Goal: Information Seeking & Learning: Learn about a topic

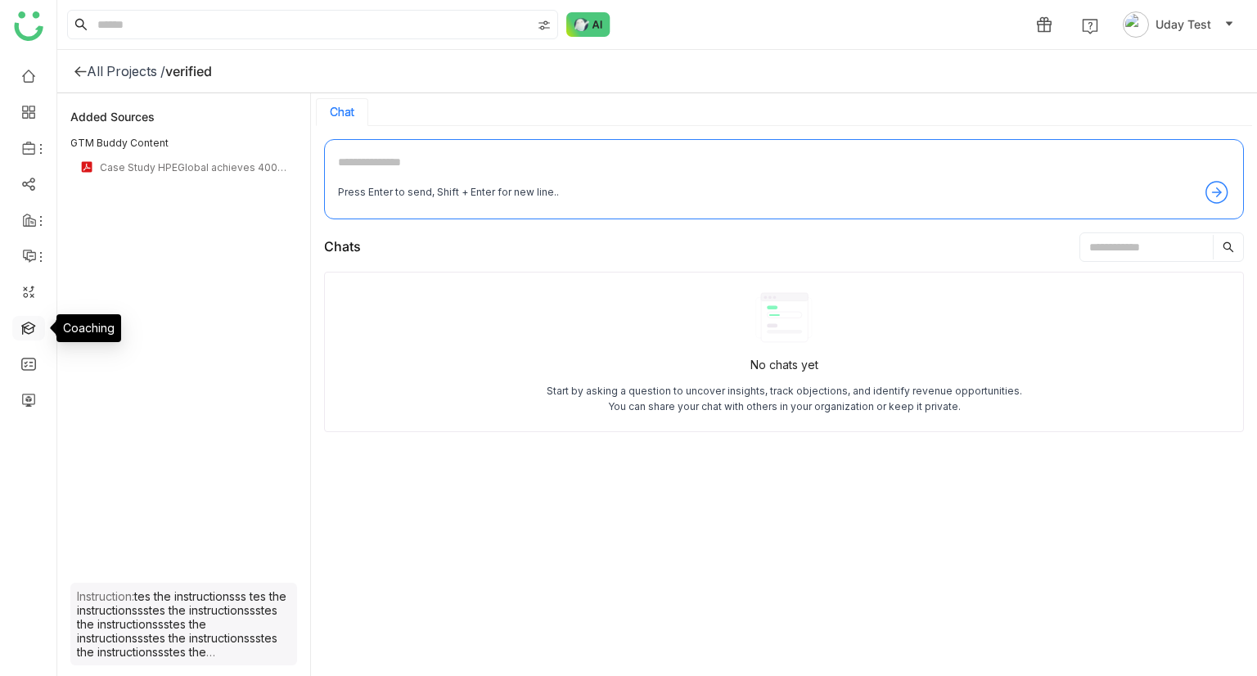
click at [29, 327] on link at bounding box center [28, 327] width 15 height 14
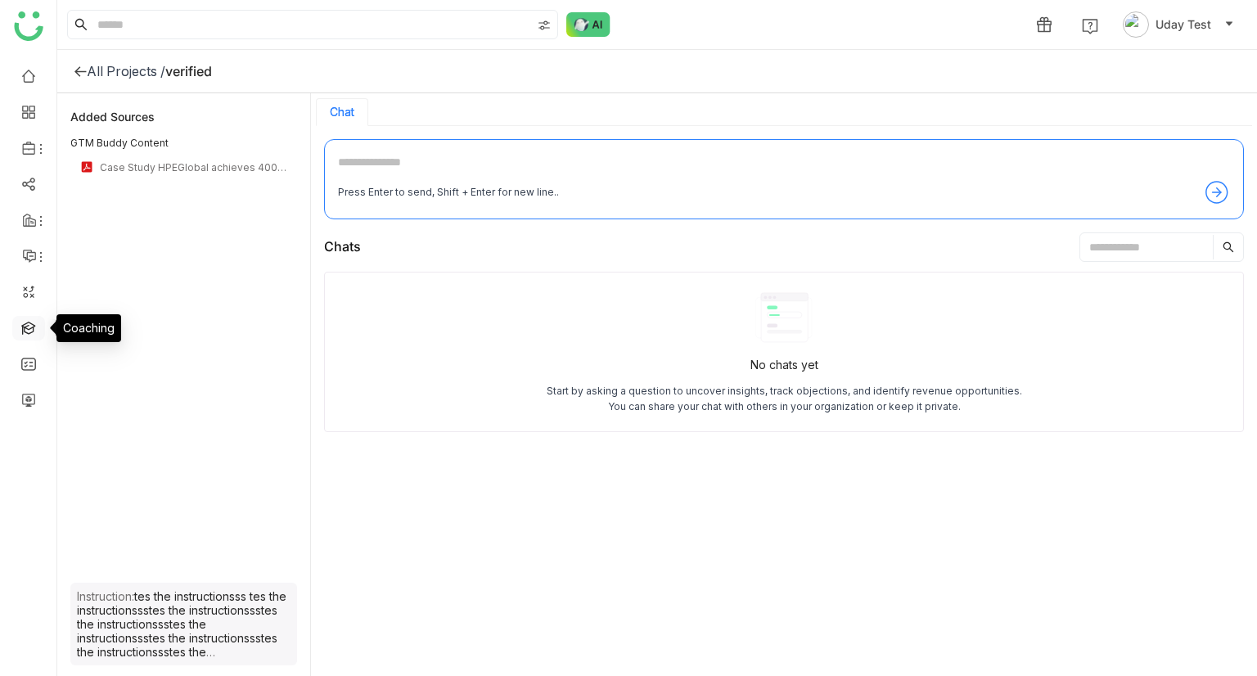
click at [29, 327] on link at bounding box center [28, 327] width 15 height 14
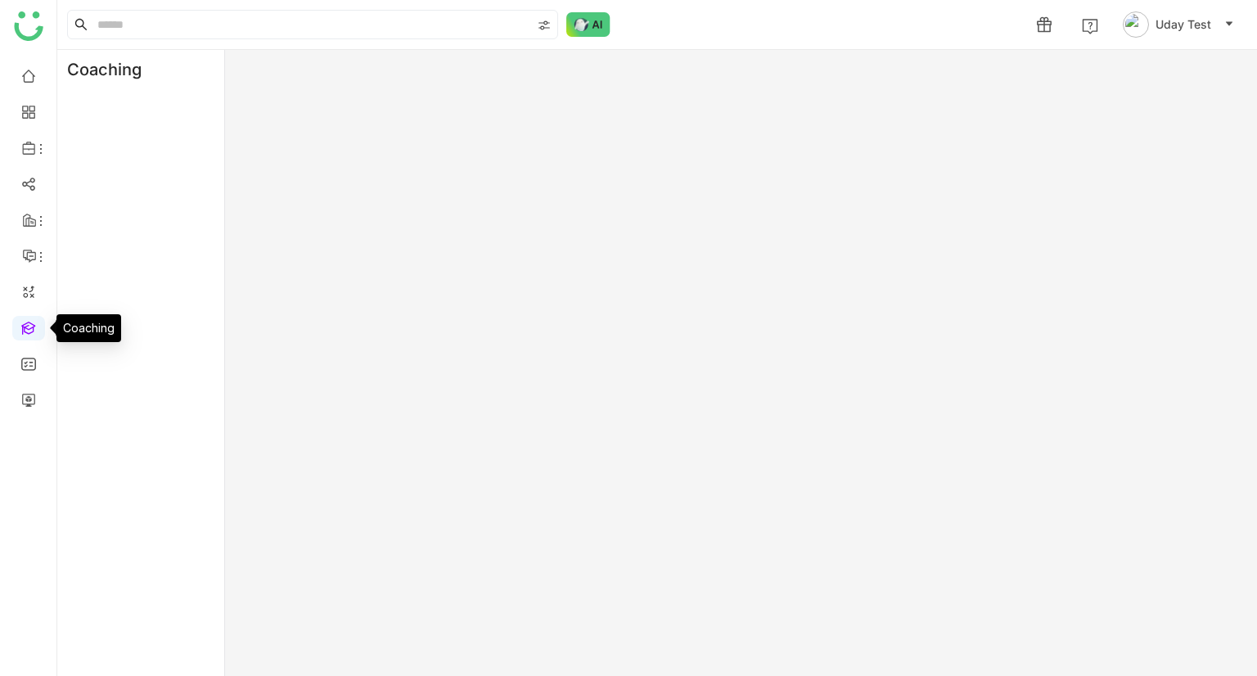
click at [29, 327] on link at bounding box center [28, 327] width 15 height 14
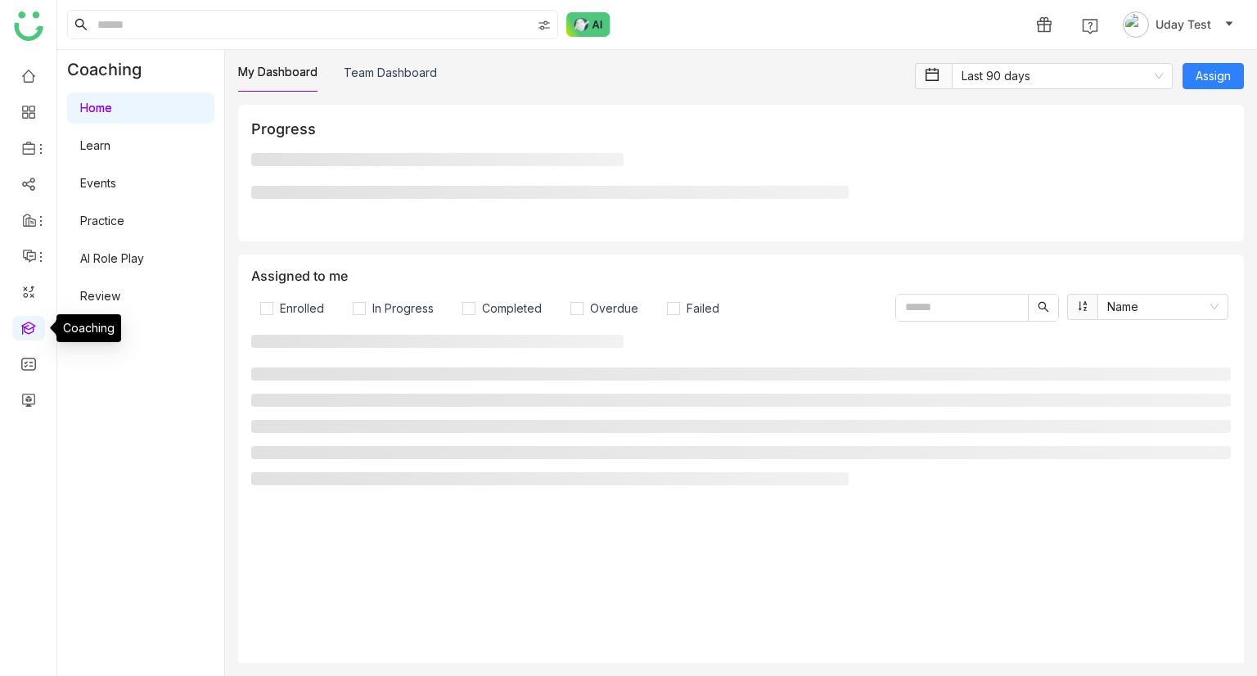
click at [29, 327] on link at bounding box center [28, 327] width 15 height 14
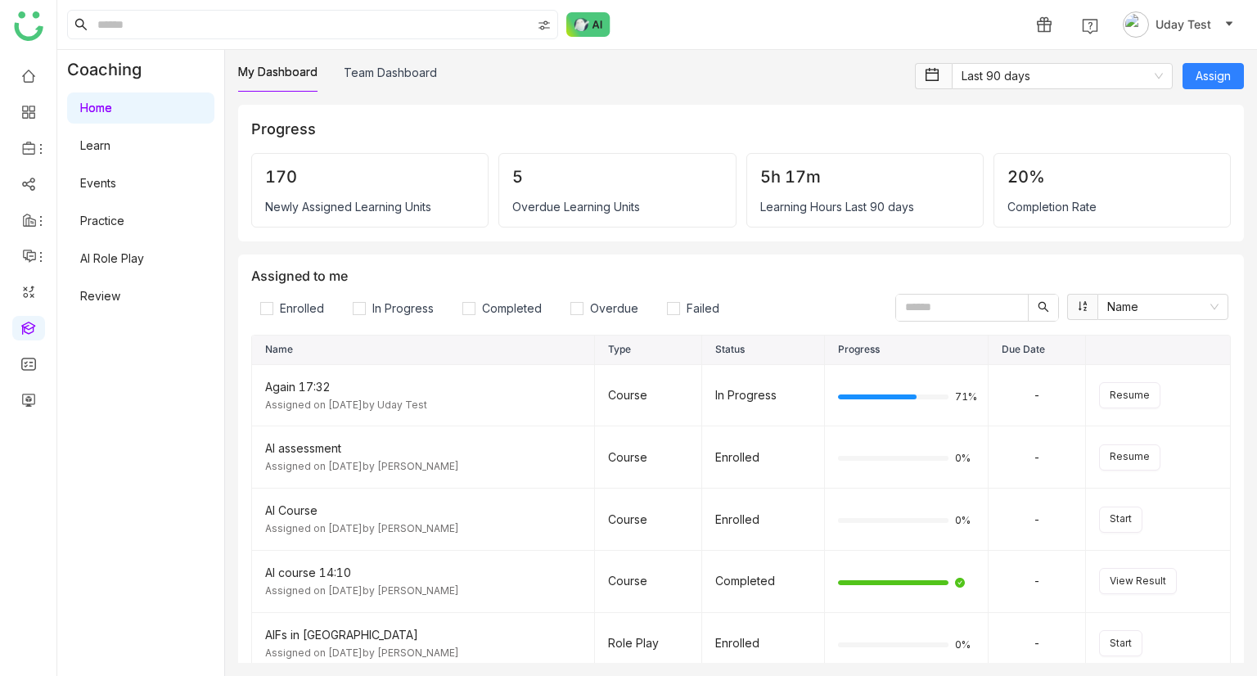
click at [108, 145] on link "Learn" at bounding box center [95, 145] width 30 height 14
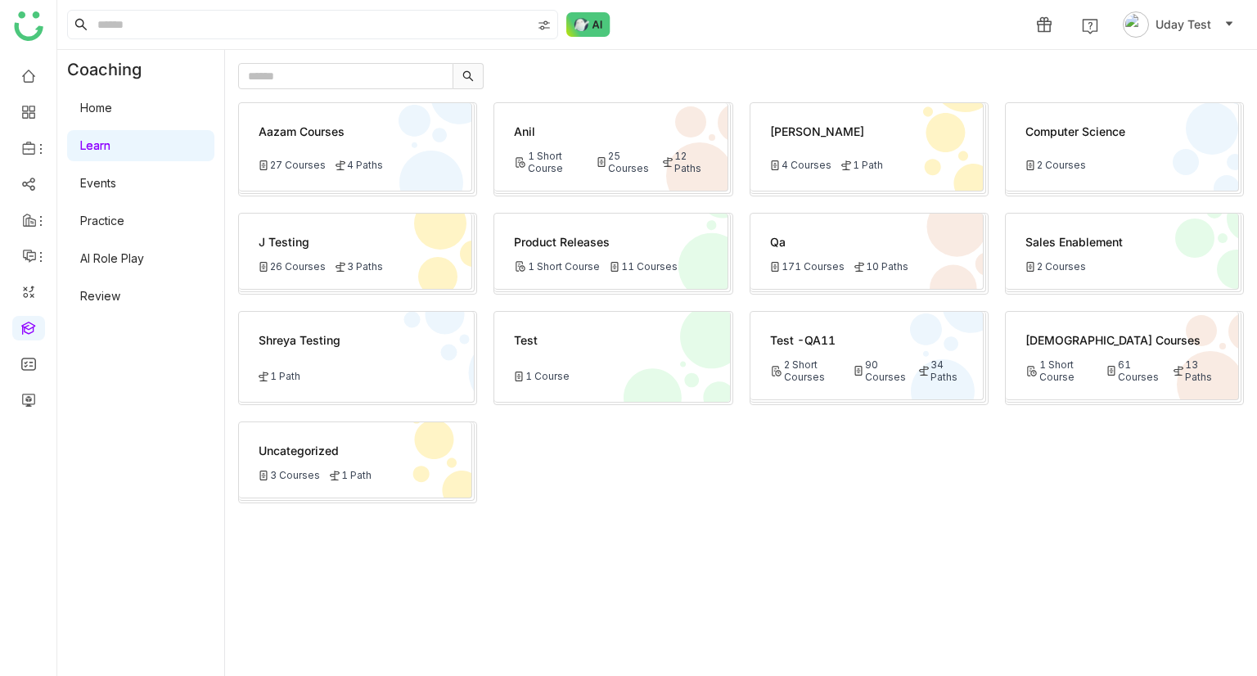
click at [901, 397] on div "Test -QA11 2 Short Courses 90 Courses 34 Paths" at bounding box center [867, 356] width 233 height 88
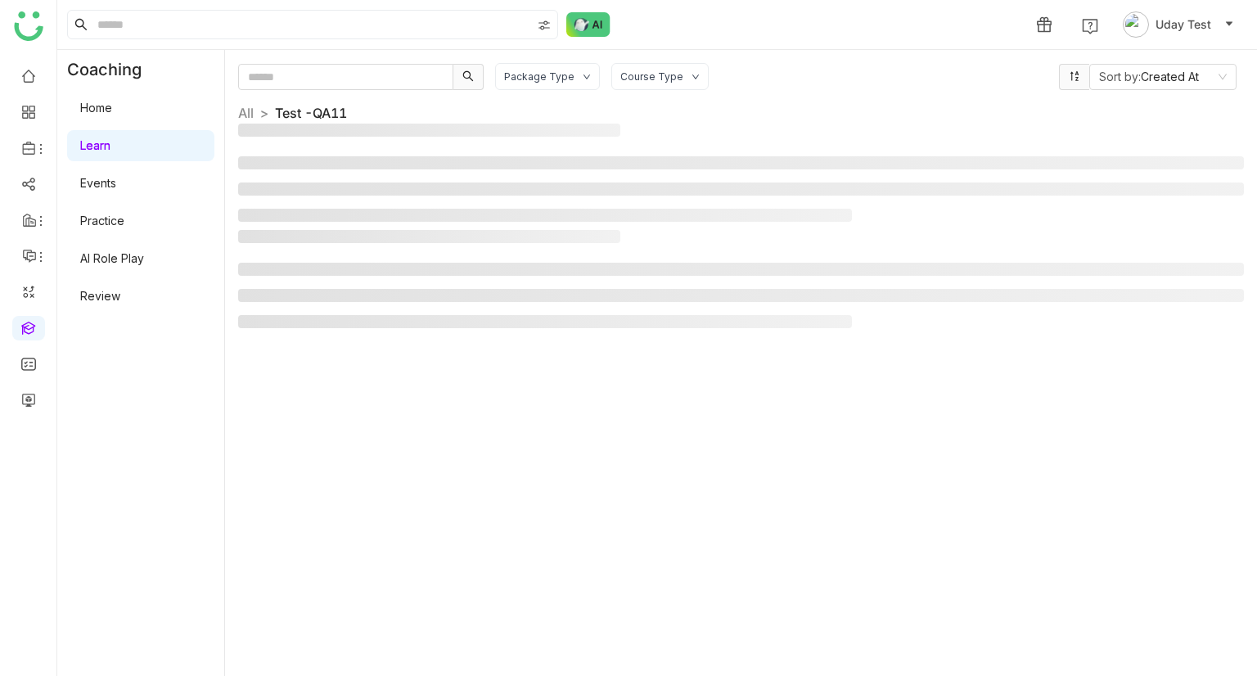
click at [901, 397] on div "Package Type Course Type Sort by: Created At All > Test -QA11 >" at bounding box center [741, 363] width 1006 height 600
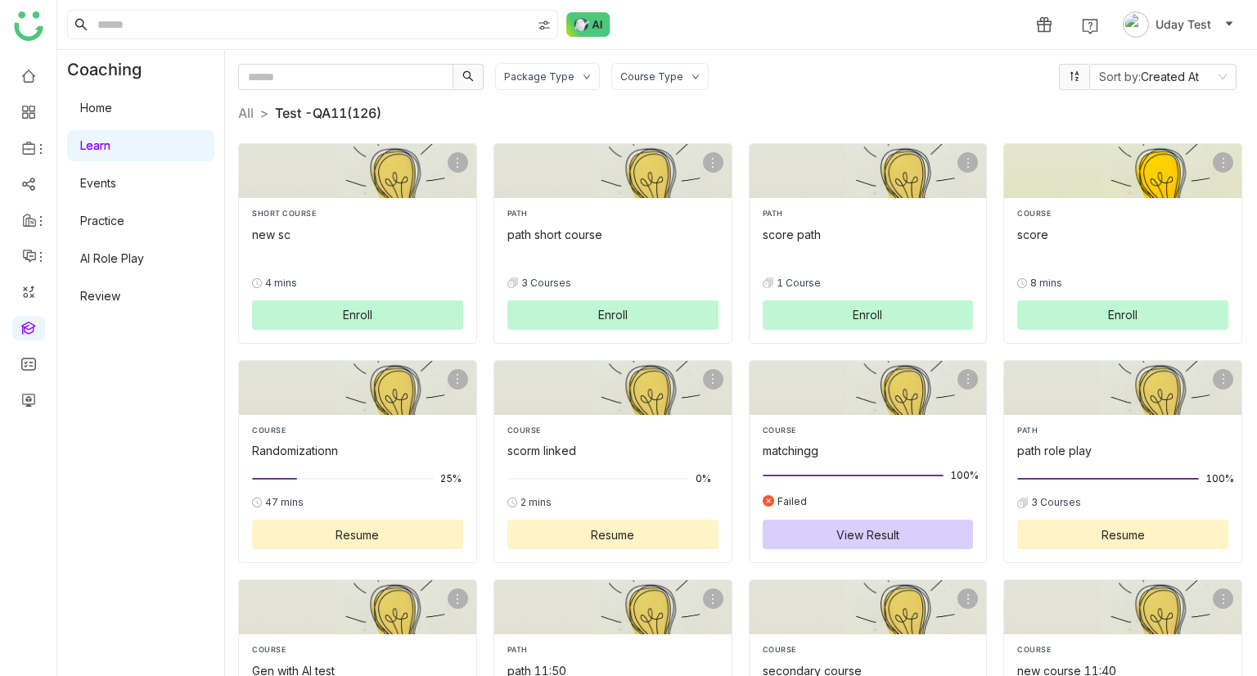
click at [1058, 319] on button "Enroll" at bounding box center [1122, 314] width 211 height 29
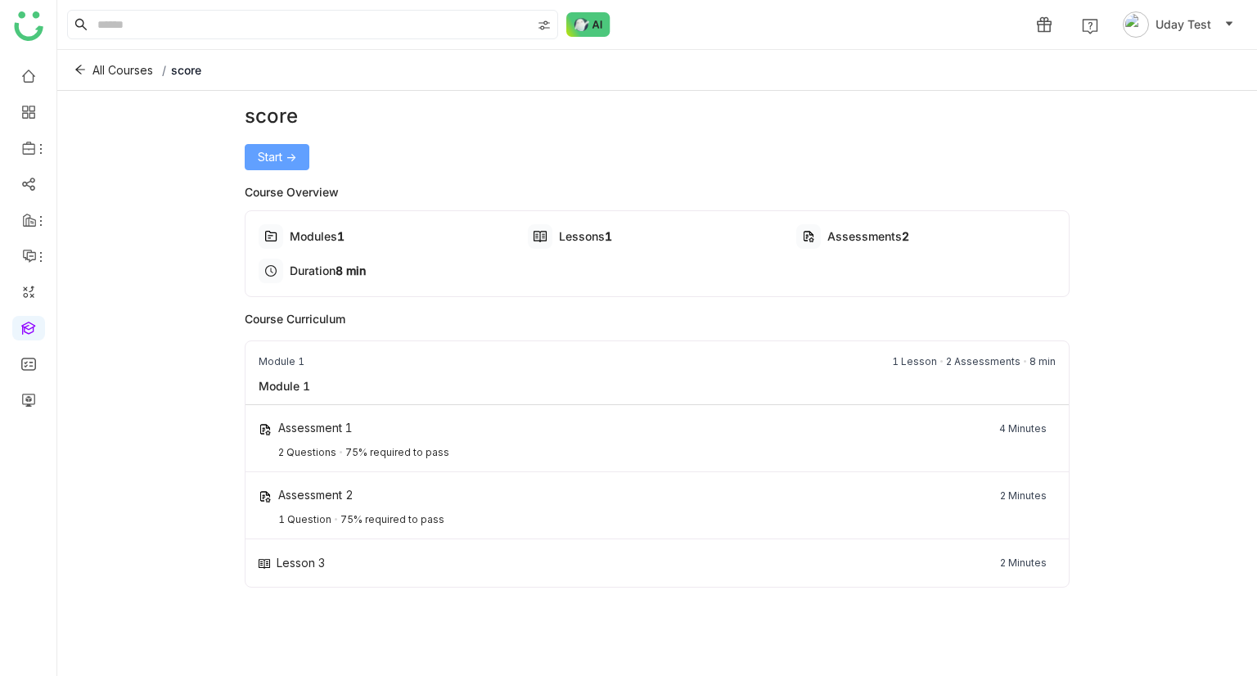
click at [263, 163] on span "Start ->" at bounding box center [277, 157] width 38 height 18
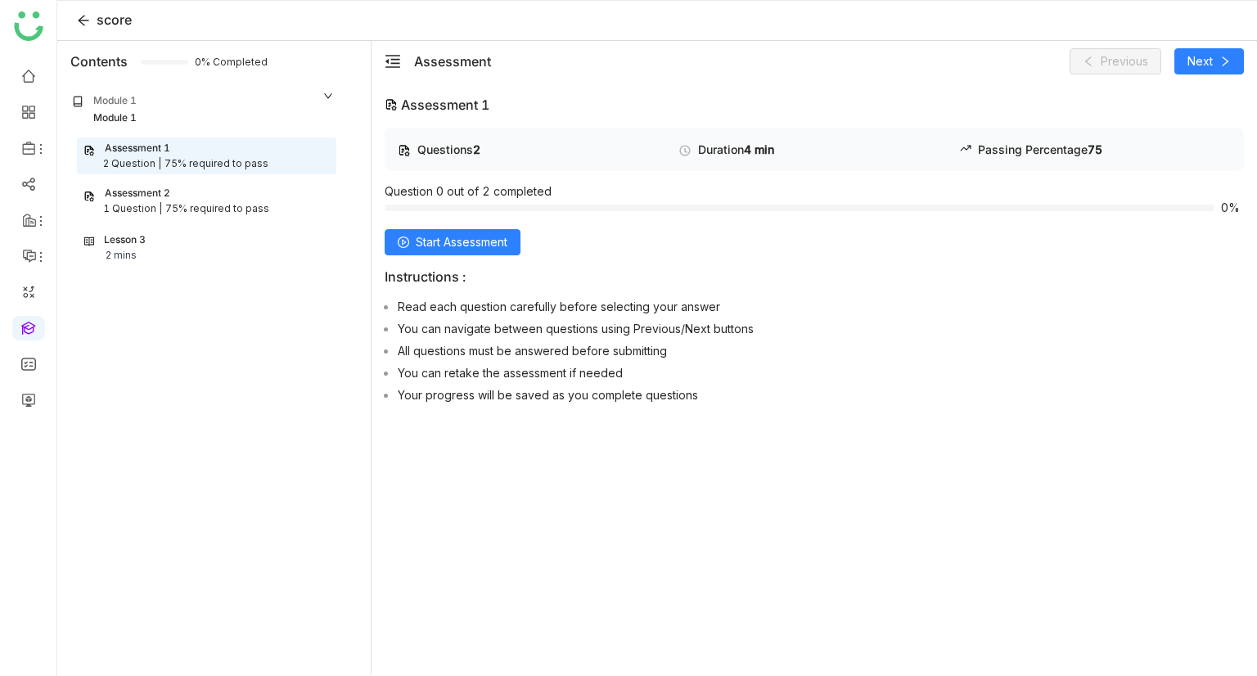
click at [168, 268] on nz-collapse-panel "Module 1 Module 1 Assessment 1 2 Question | 75% required to pass Assessment 2 1…" at bounding box center [204, 184] width 286 height 204
click at [141, 253] on div "Lesson 3 2 mins" at bounding box center [206, 247] width 245 height 31
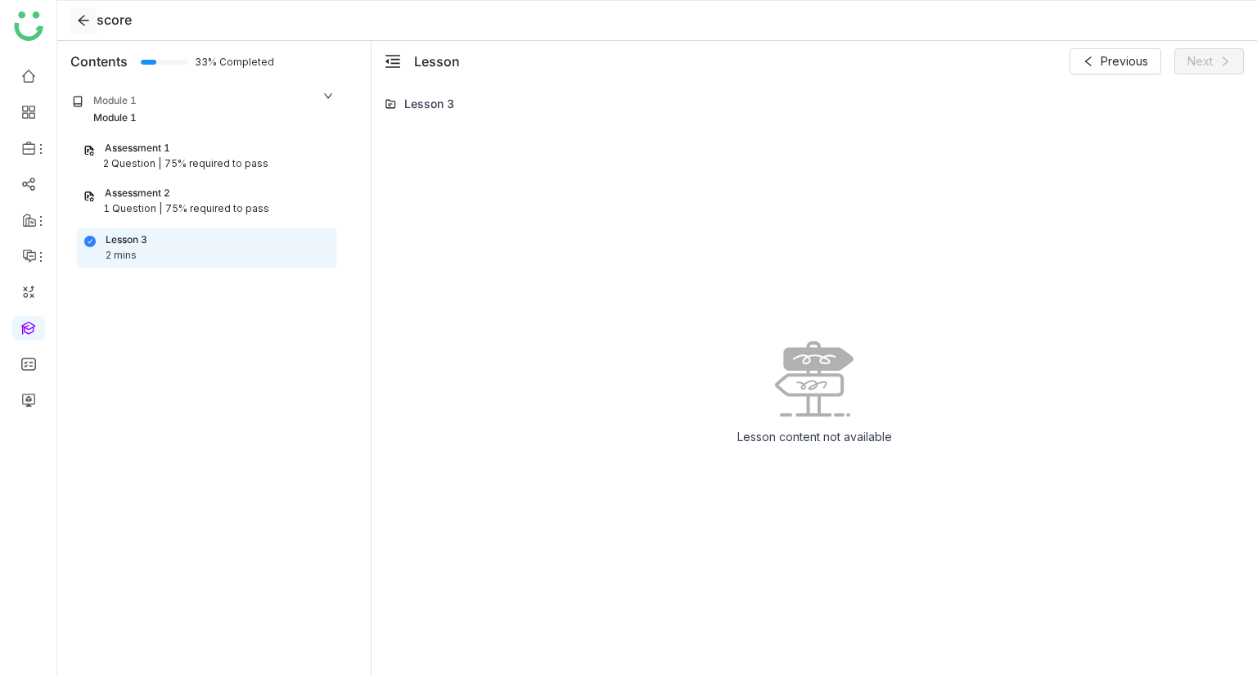
click at [87, 14] on icon at bounding box center [83, 20] width 13 height 13
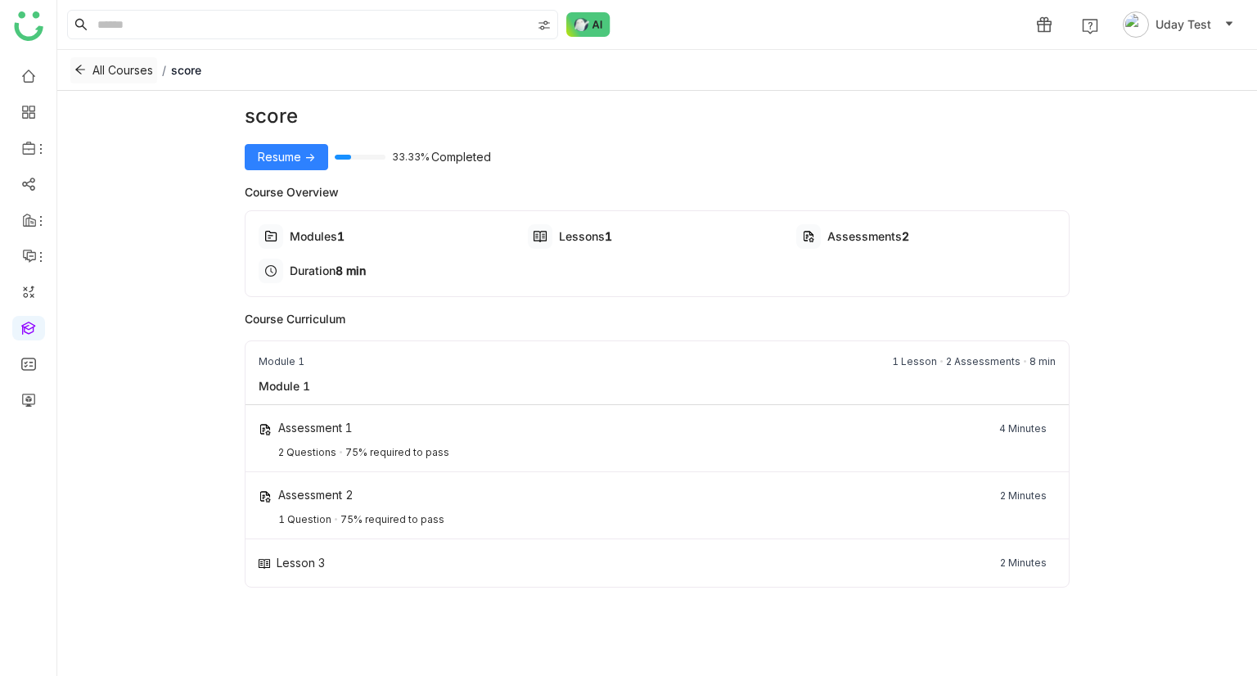
click at [75, 68] on icon at bounding box center [79, 69] width 11 height 11
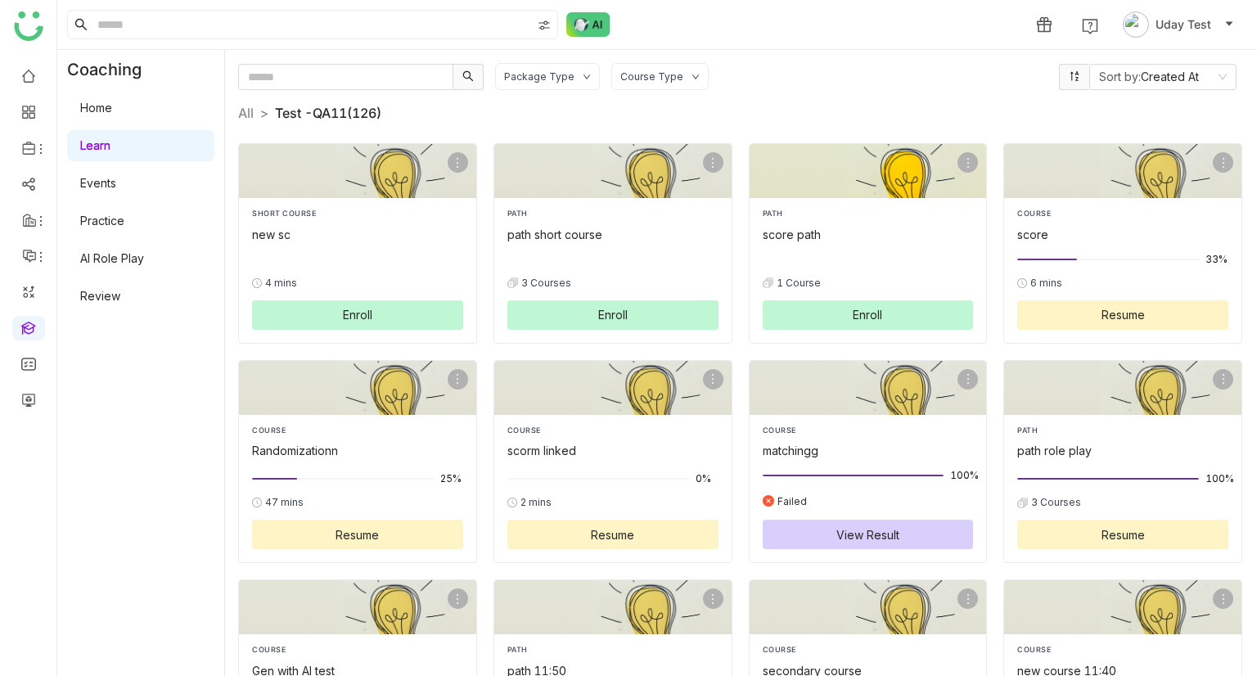
click at [803, 256] on div "0% 1 Course Enroll" at bounding box center [868, 290] width 211 height 80
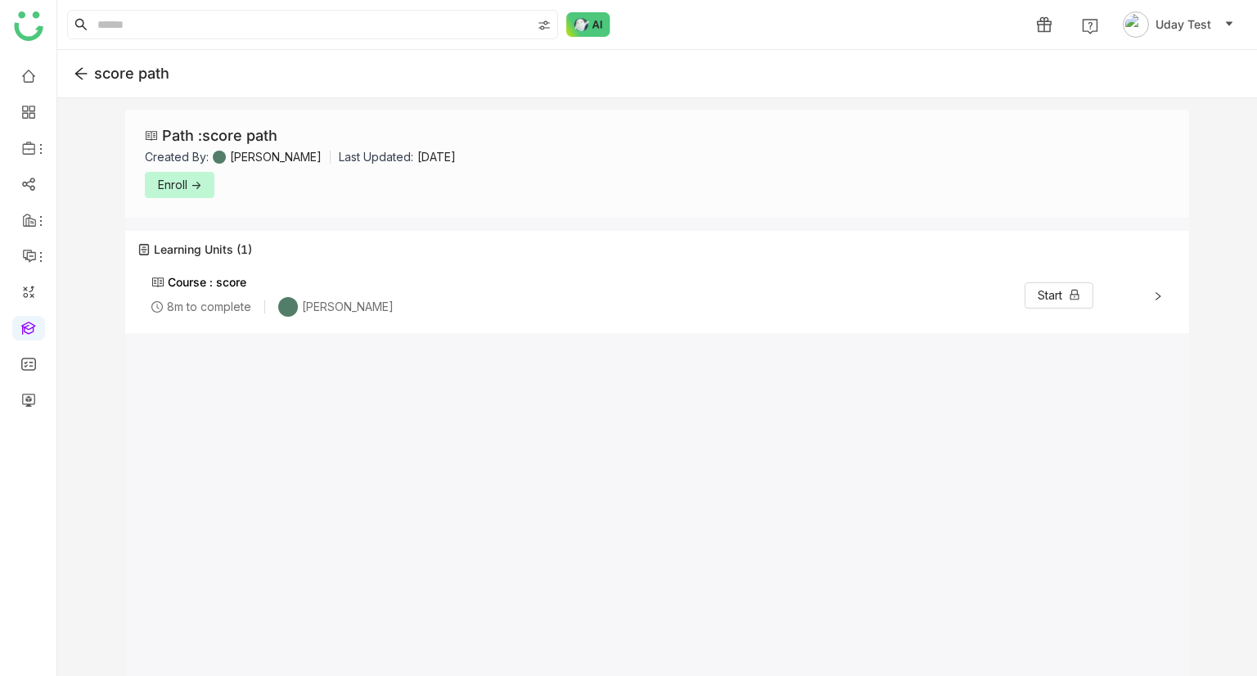
click at [80, 69] on icon at bounding box center [81, 73] width 12 height 11
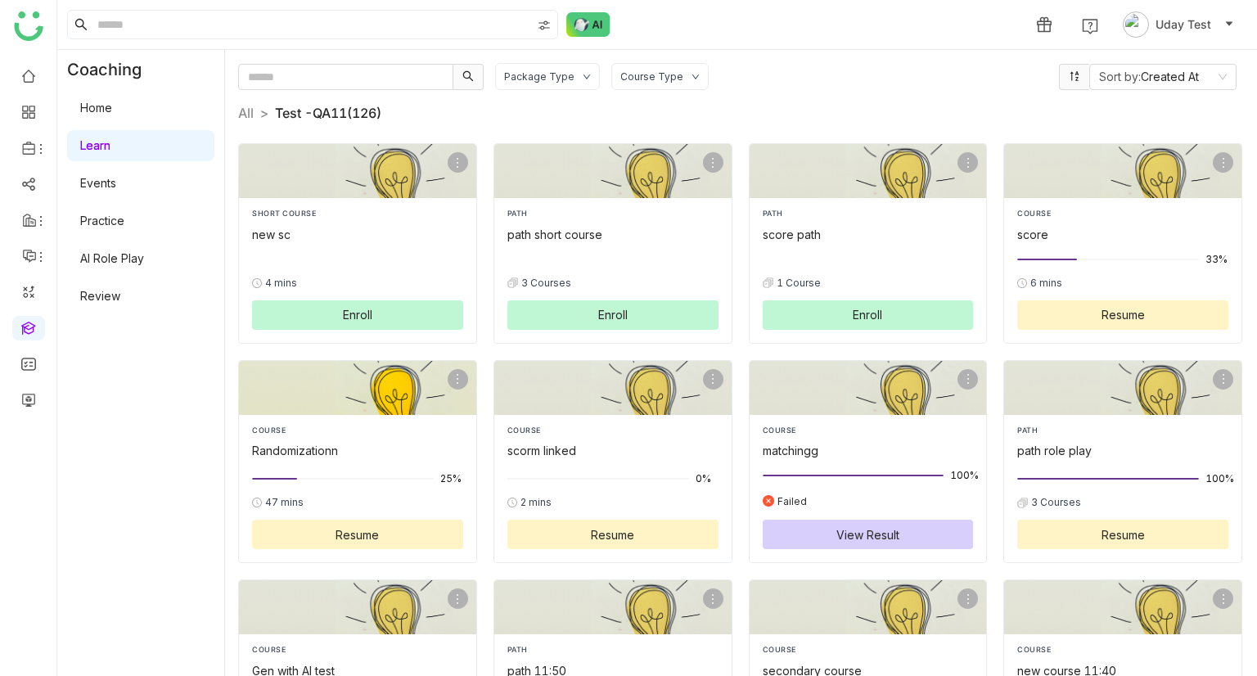
click at [350, 431] on div "COURSE" at bounding box center [357, 430] width 211 height 11
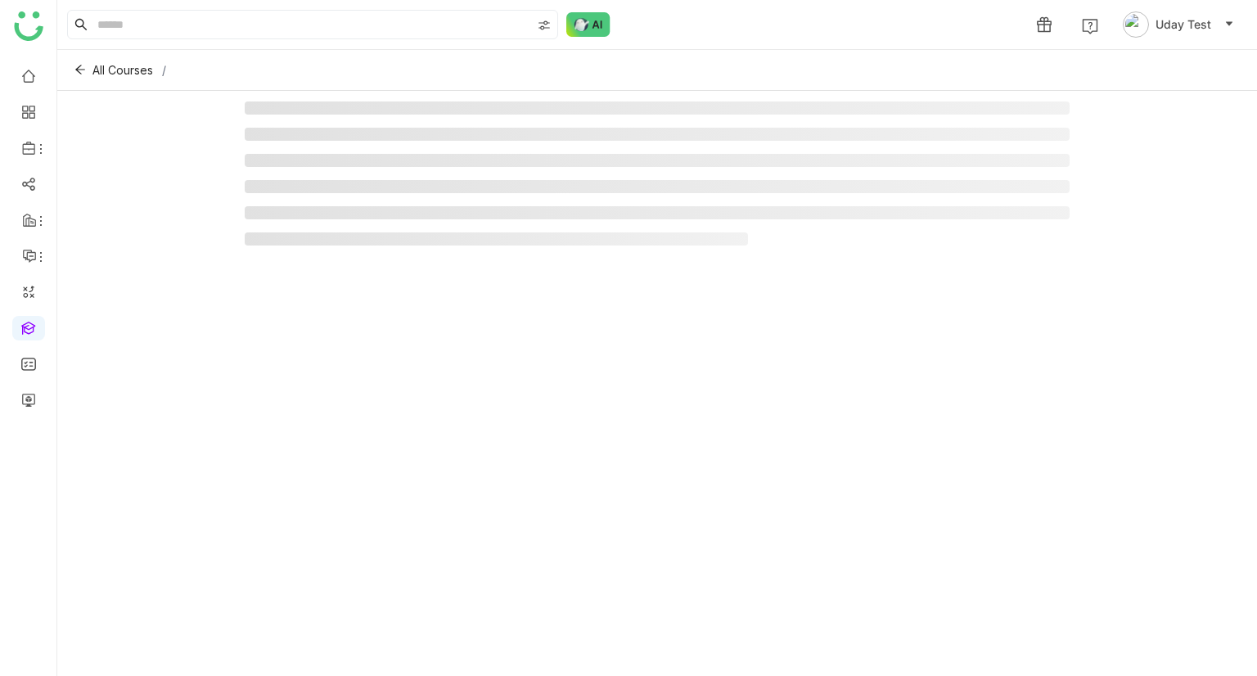
click at [350, 431] on div at bounding box center [658, 379] width 826 height 557
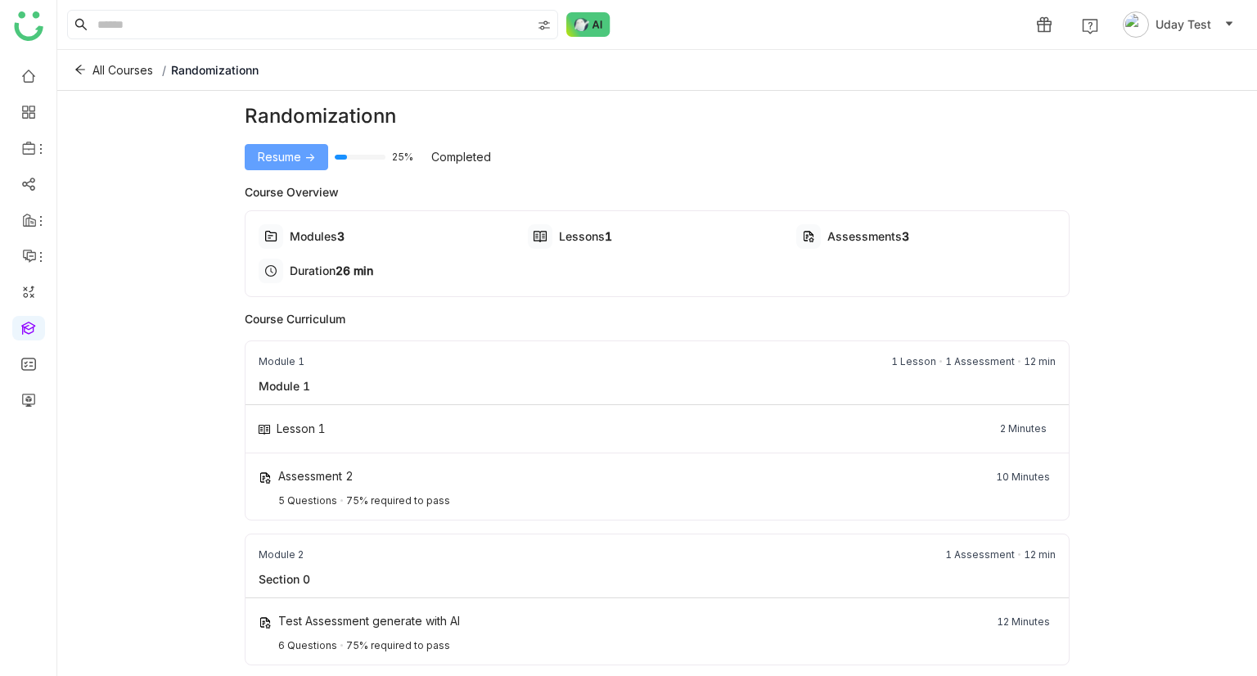
click at [265, 165] on button "Resume ->" at bounding box center [286, 157] width 83 height 26
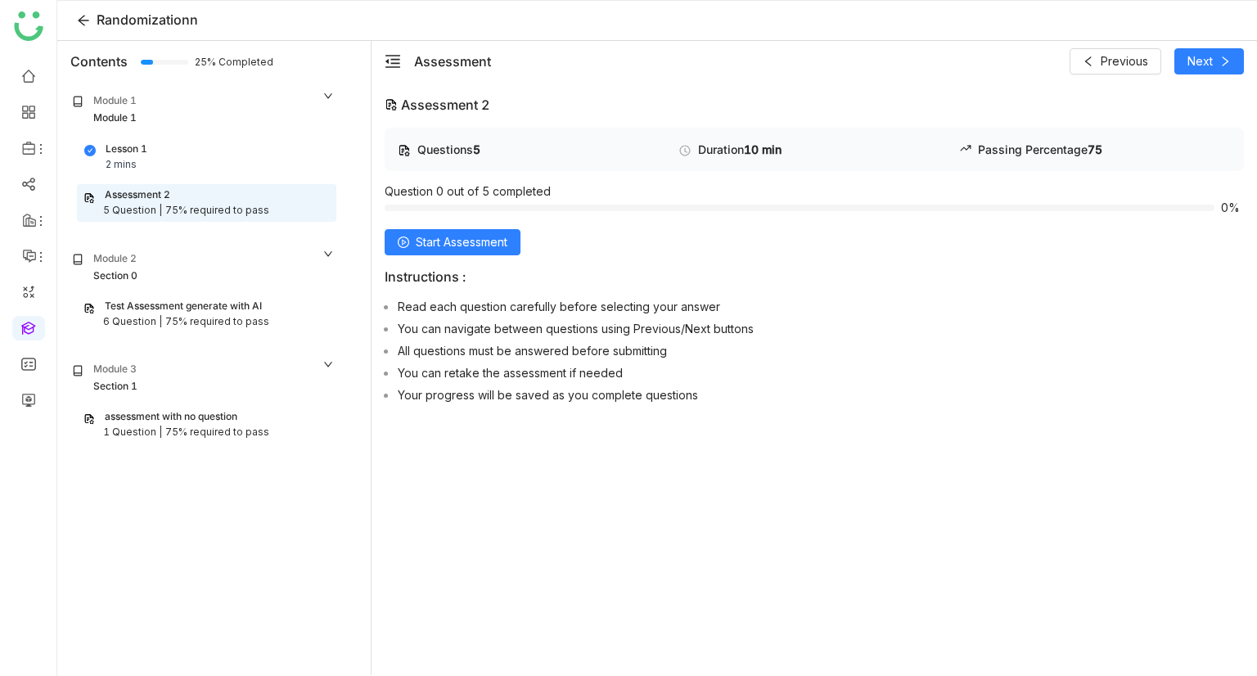
click at [158, 143] on div "Lesson 1 2 mins" at bounding box center [206, 157] width 245 height 31
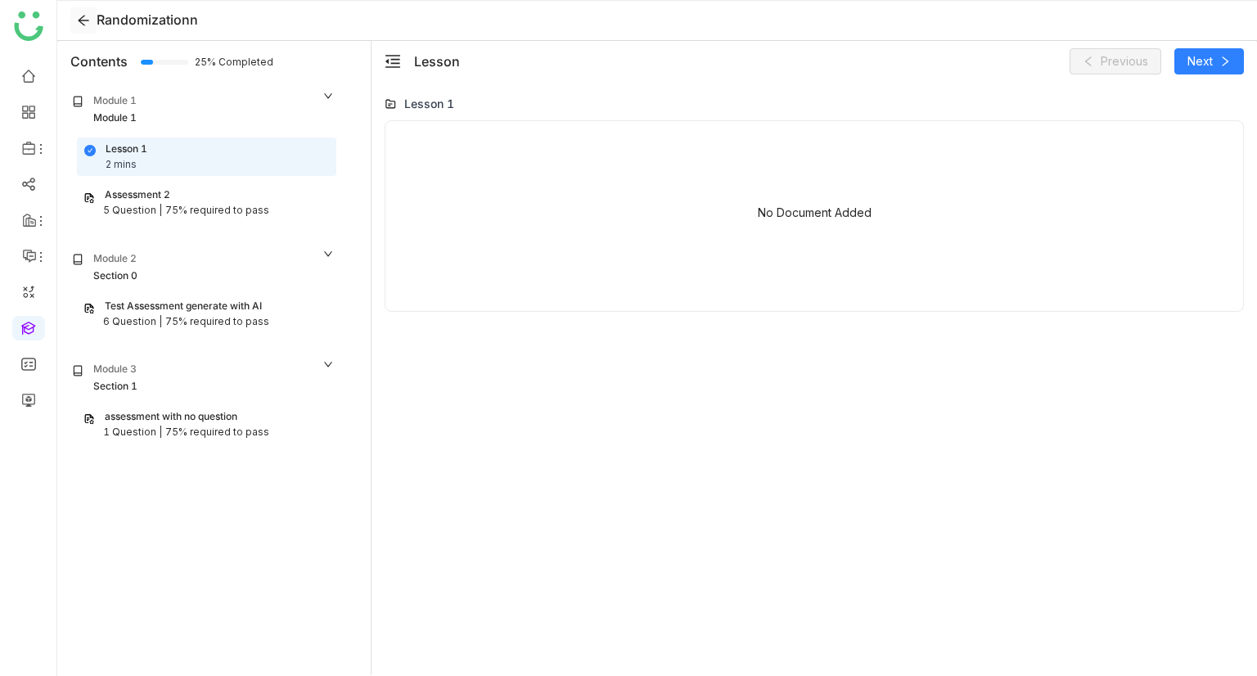
click at [92, 24] on icon at bounding box center [83, 20] width 25 height 13
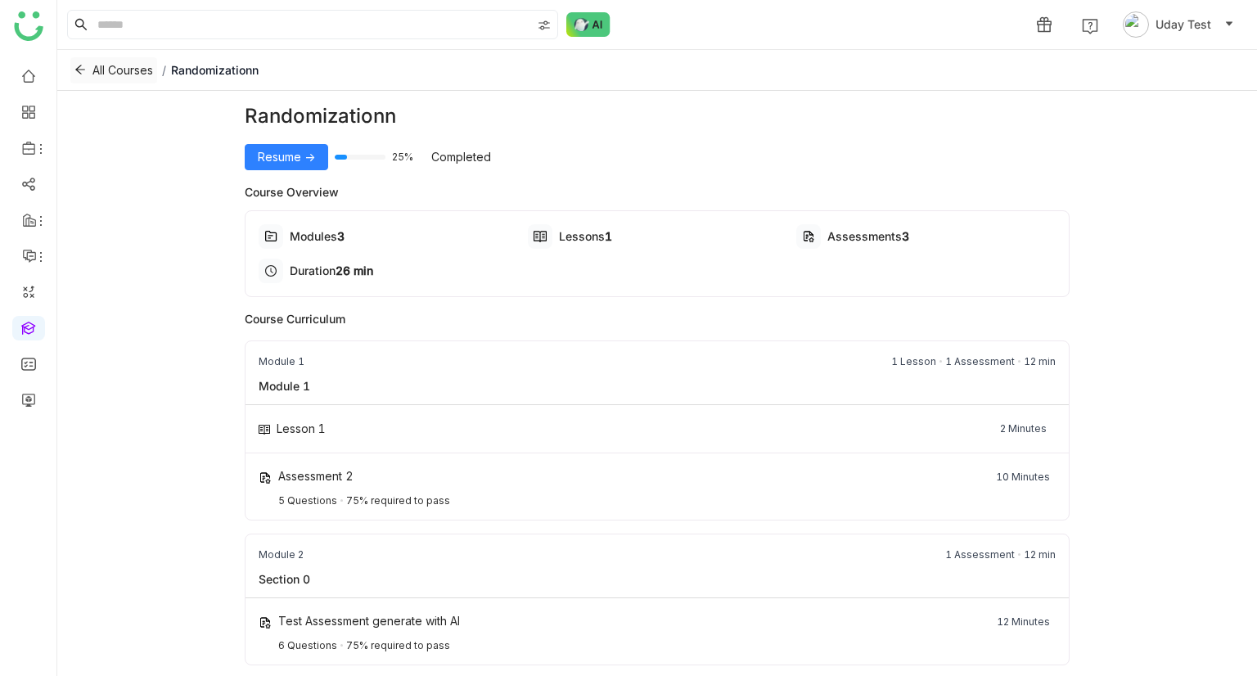
click at [121, 63] on span "All Courses" at bounding box center [122, 70] width 61 height 18
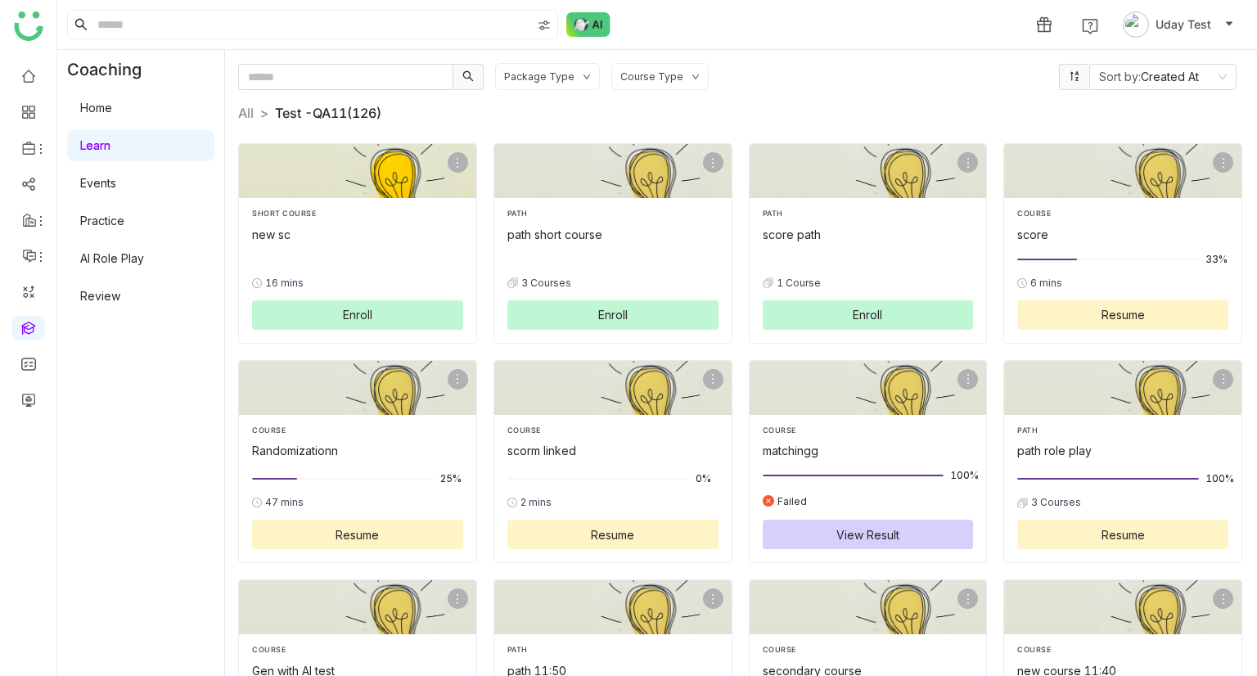
click at [313, 317] on button "Enroll" at bounding box center [357, 314] width 211 height 29
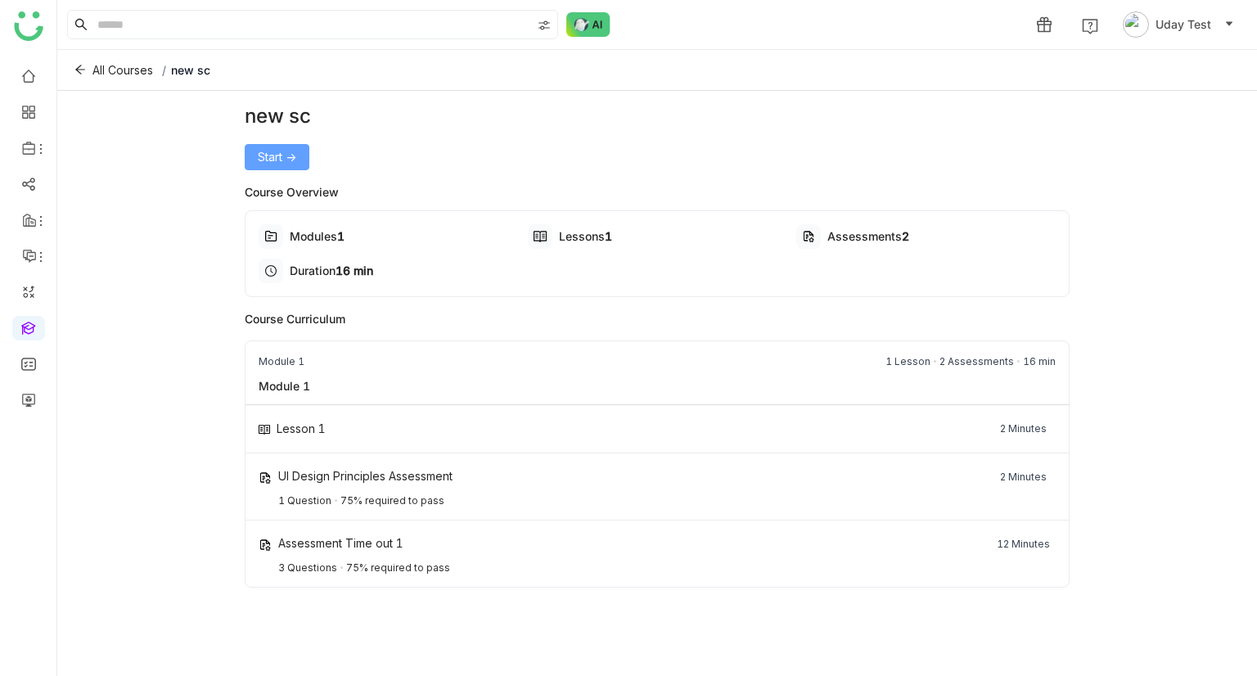
click at [269, 165] on button "Start ->" at bounding box center [277, 157] width 65 height 26
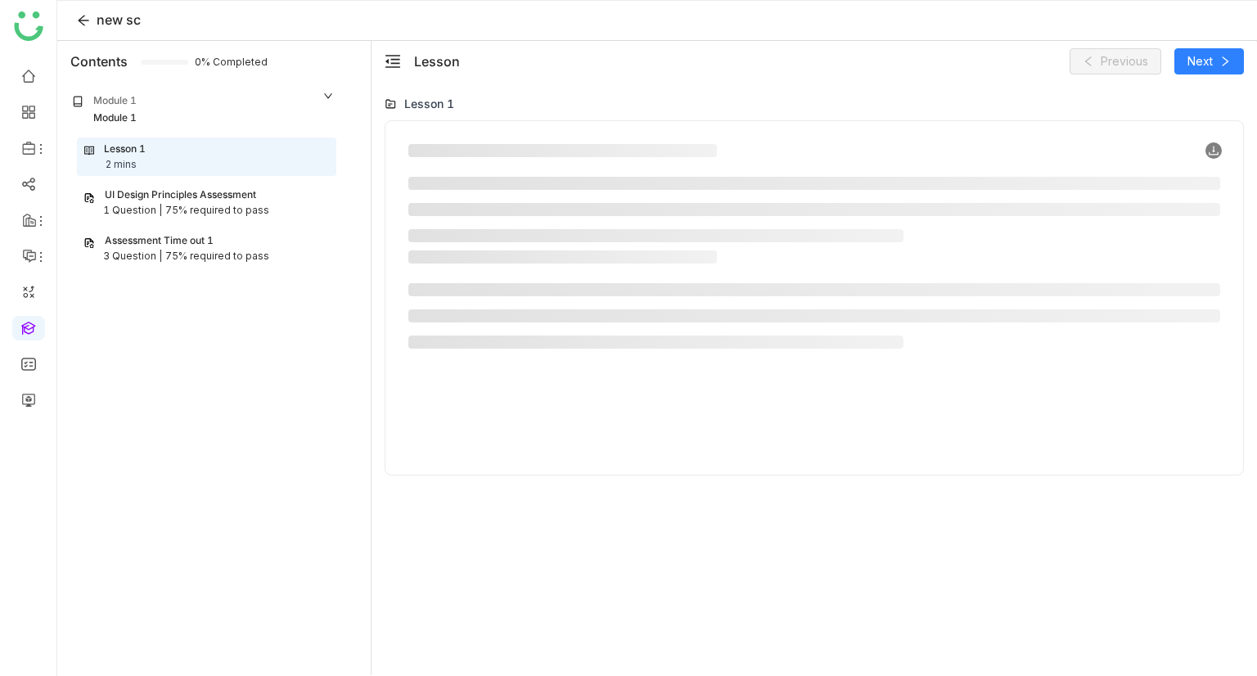
click at [1214, 151] on icon at bounding box center [1214, 151] width 10 height 9
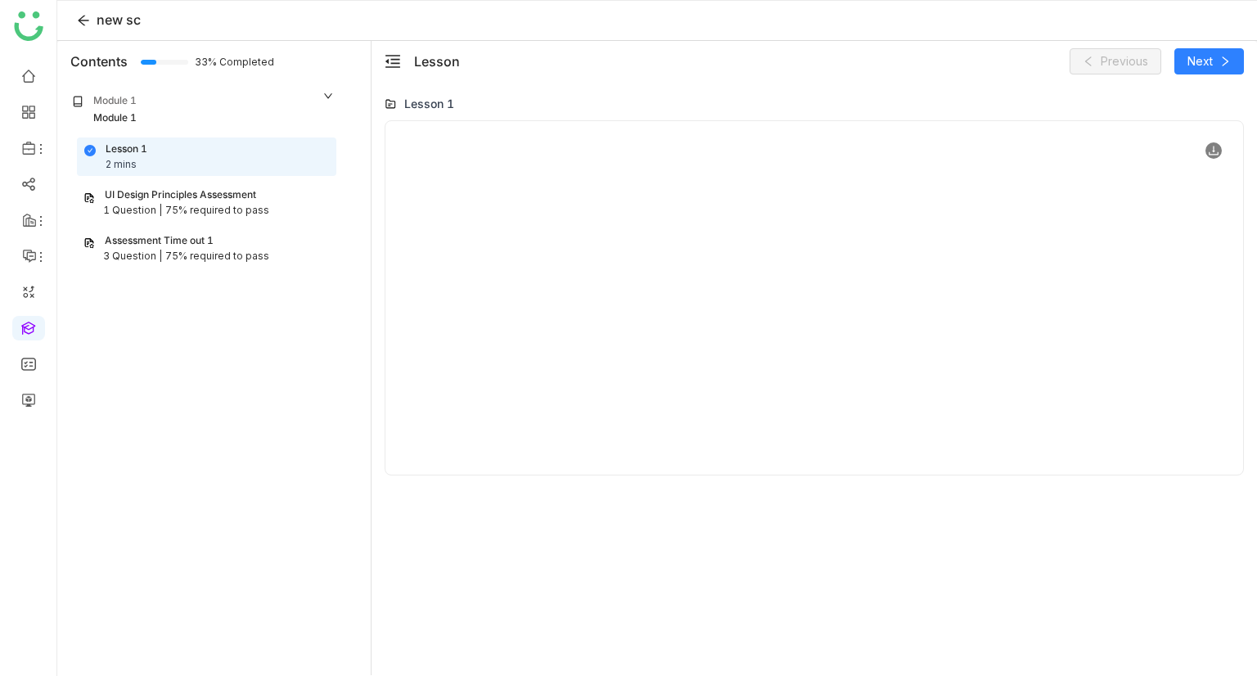
click at [1214, 151] on icon at bounding box center [1214, 151] width 10 height 9
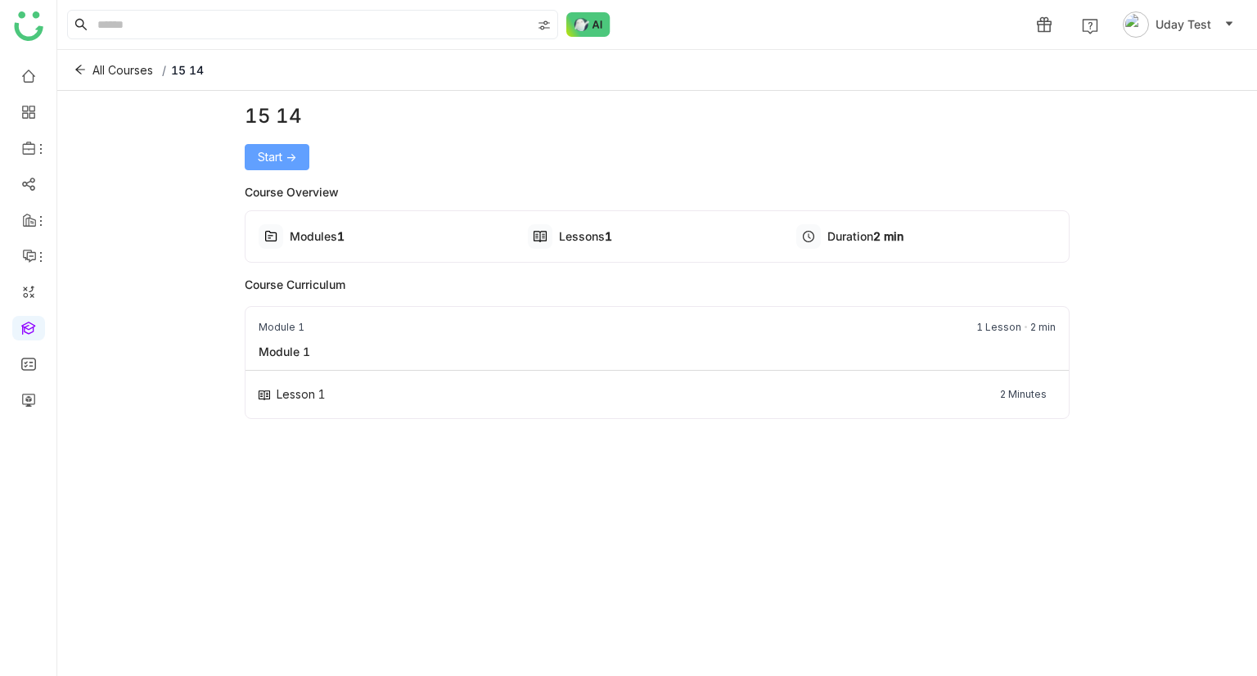
click at [282, 159] on span "Start ->" at bounding box center [277, 157] width 38 height 18
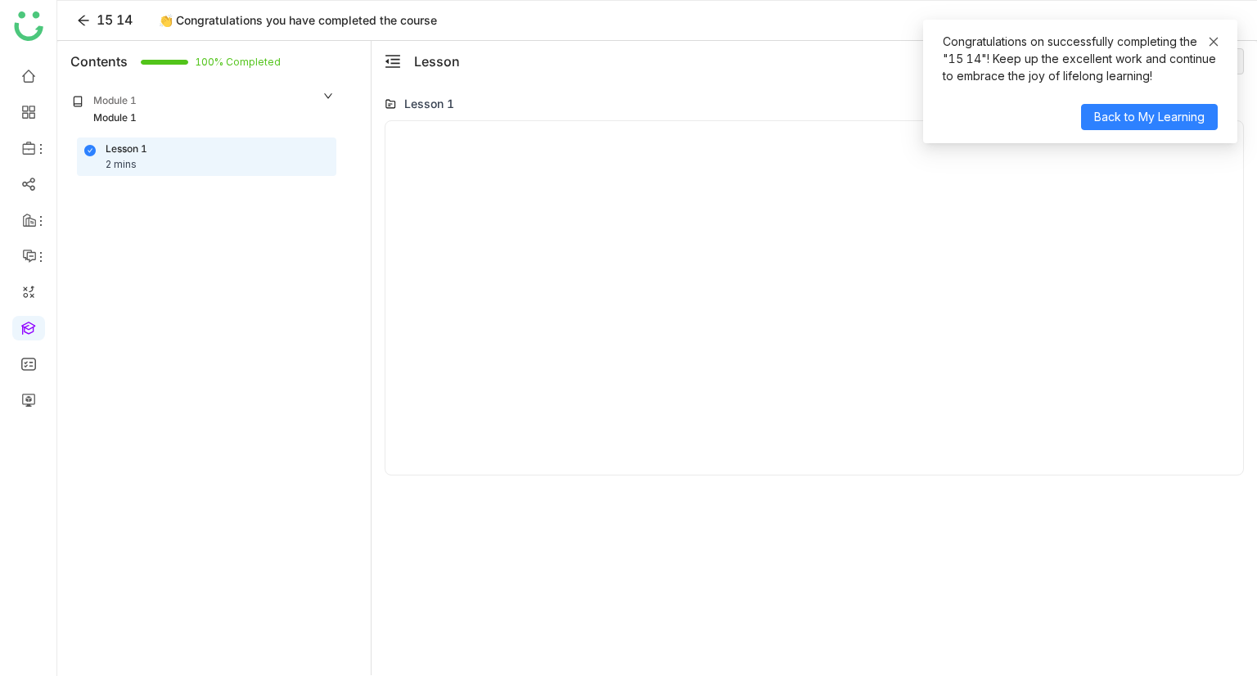
click at [1214, 49] on link at bounding box center [1213, 42] width 11 height 18
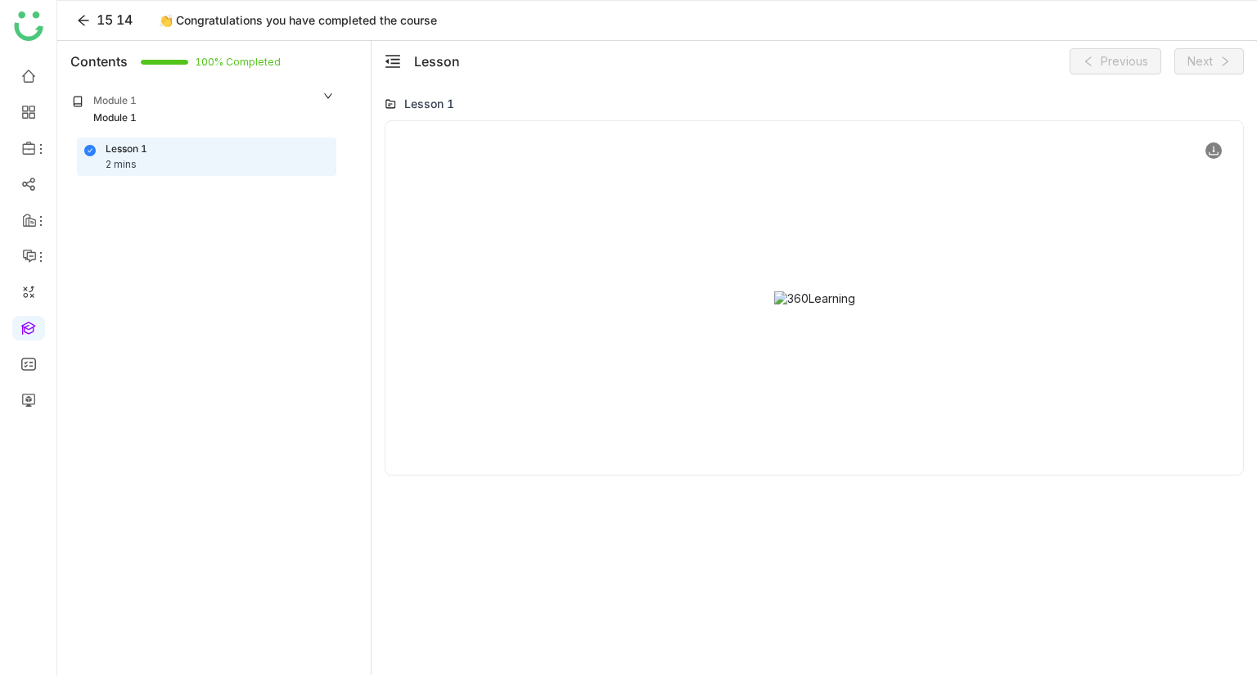
click at [1215, 150] on icon at bounding box center [1213, 150] width 11 height 11
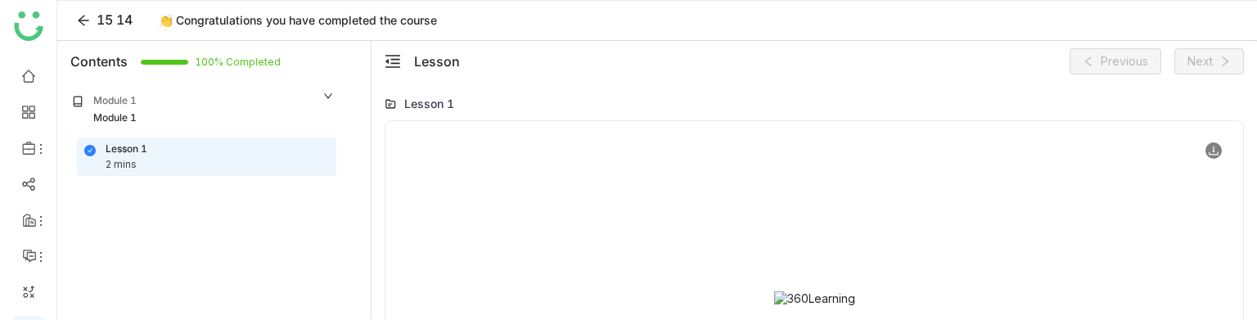
click at [421, 240] on div at bounding box center [815, 297] width 832 height 327
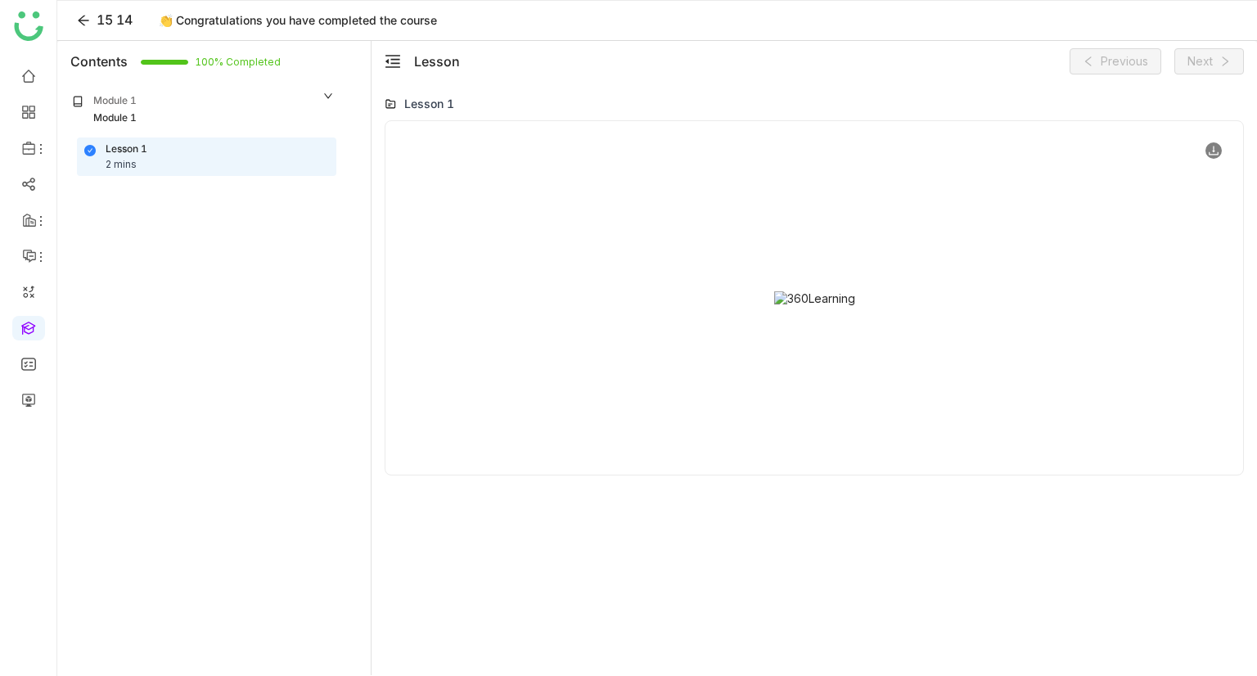
click at [1213, 150] on icon at bounding box center [1214, 151] width 10 height 9
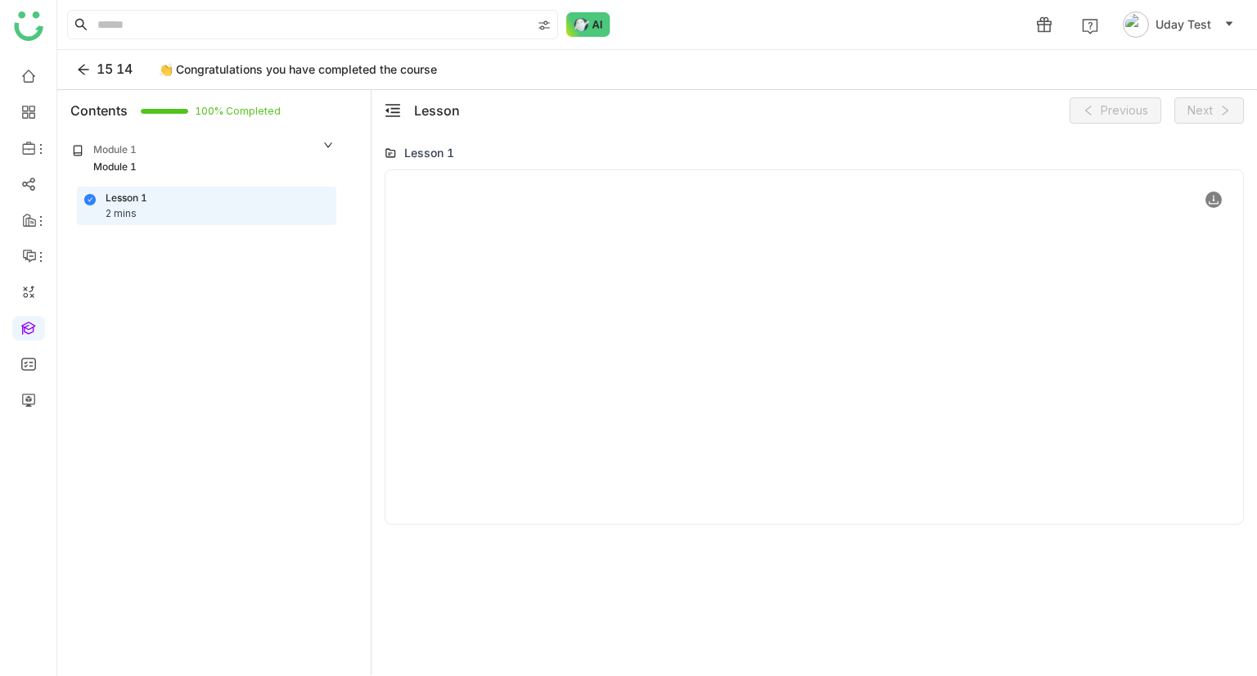
click at [1215, 201] on icon at bounding box center [1213, 199] width 11 height 11
click at [1210, 200] on icon at bounding box center [1213, 199] width 11 height 11
click at [1214, 204] on icon at bounding box center [1213, 199] width 11 height 11
click at [1116, 475] on div at bounding box center [815, 346] width 832 height 327
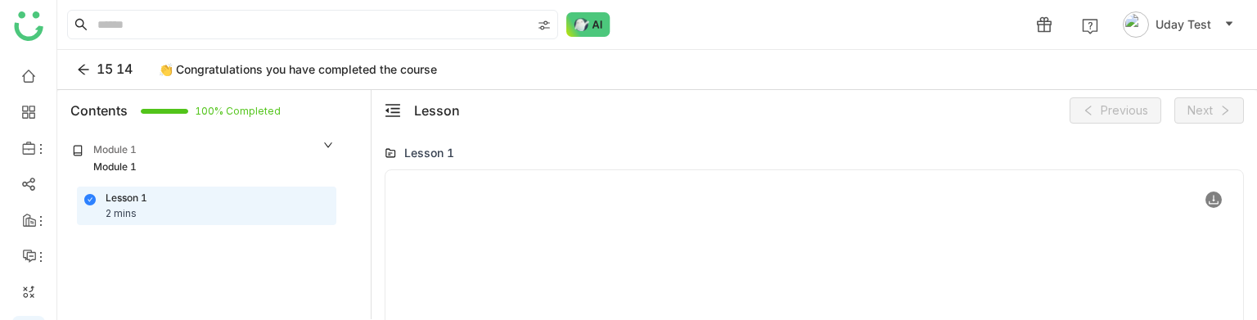
click at [1208, 200] on icon at bounding box center [1213, 199] width 11 height 11
click at [1208, 202] on icon at bounding box center [1213, 199] width 11 height 11
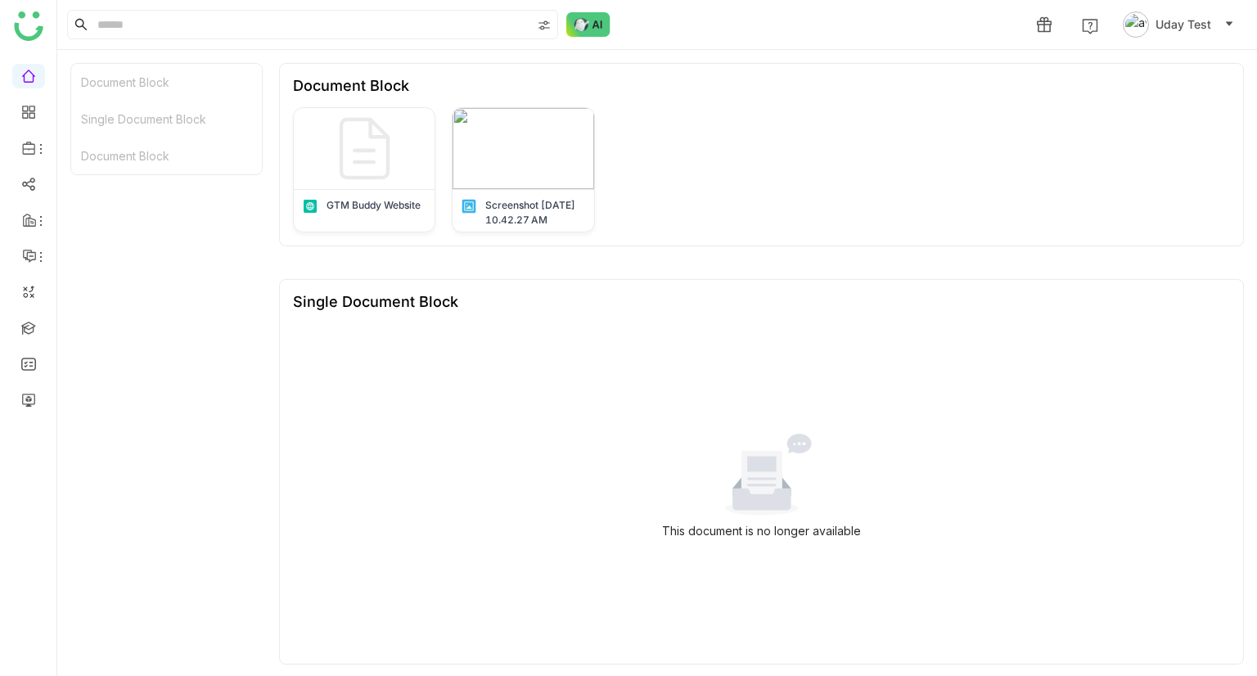
click at [1188, 18] on span "Uday Test" at bounding box center [1184, 25] width 56 height 18
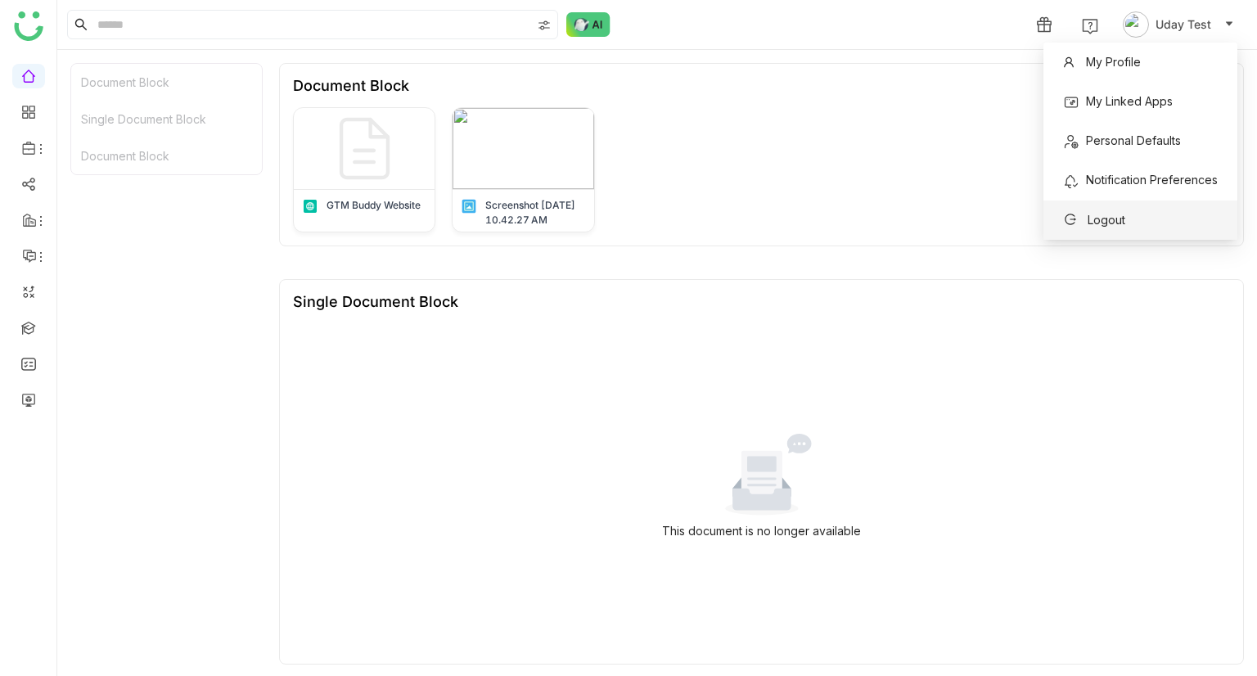
click at [1127, 209] on span "Logout" at bounding box center [1094, 220] width 82 height 26
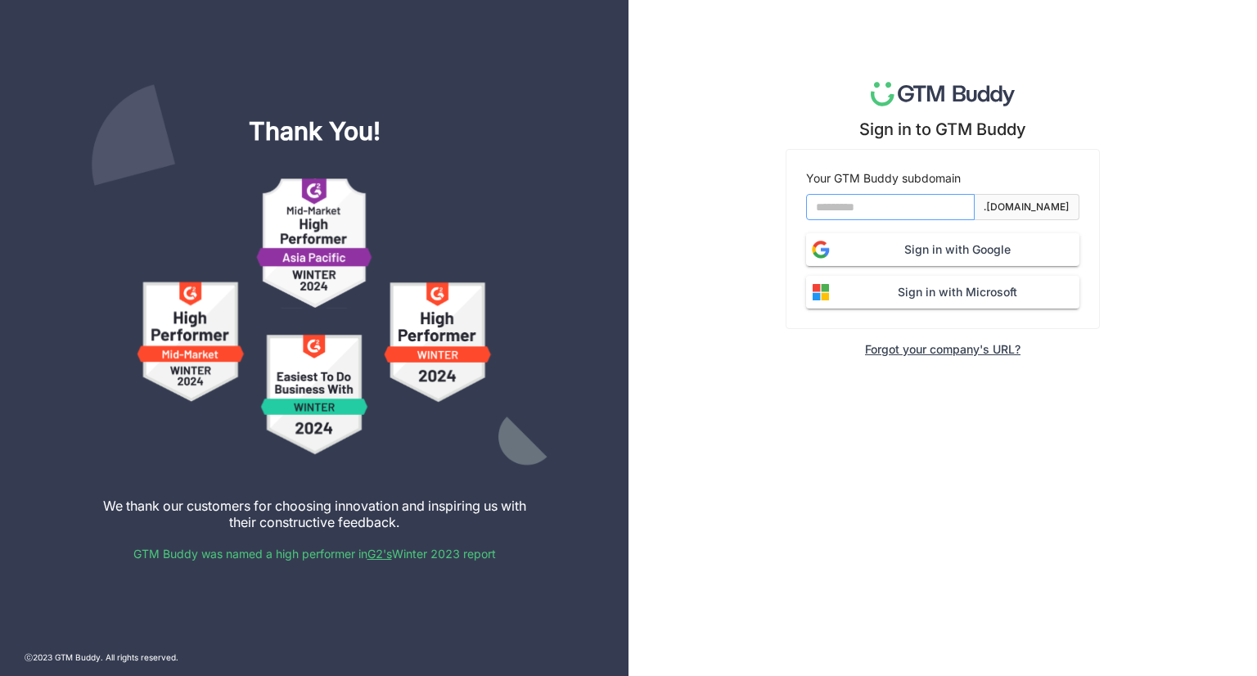
click at [860, 207] on input at bounding box center [890, 207] width 169 height 26
click at [878, 208] on input at bounding box center [890, 207] width 169 height 26
type input "*******"
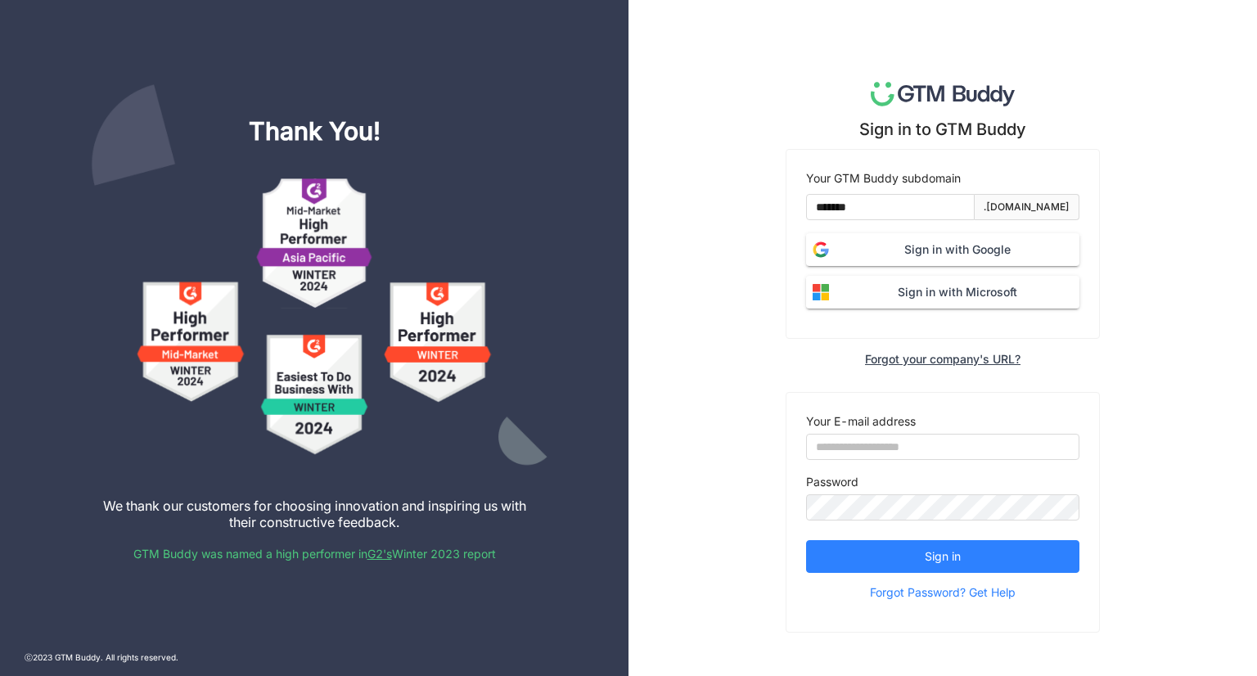
click at [897, 252] on span "Sign in with Google" at bounding box center [958, 250] width 244 height 18
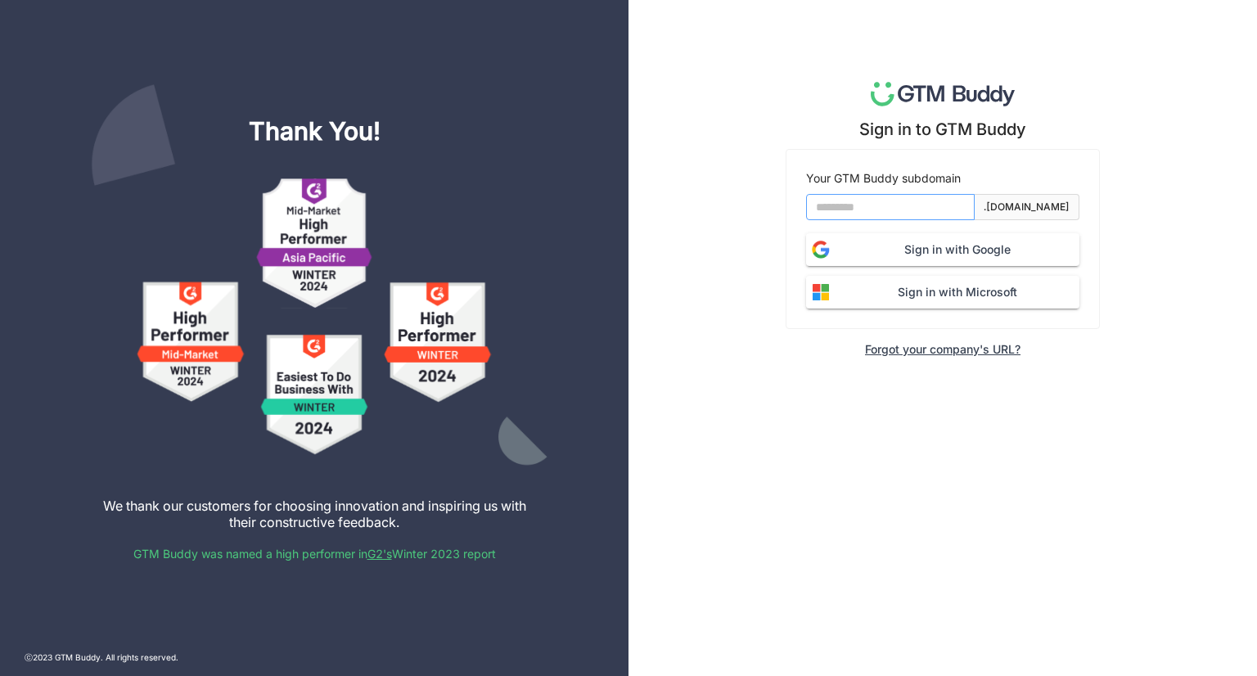
click at [873, 211] on input at bounding box center [890, 207] width 169 height 26
type input "*******"
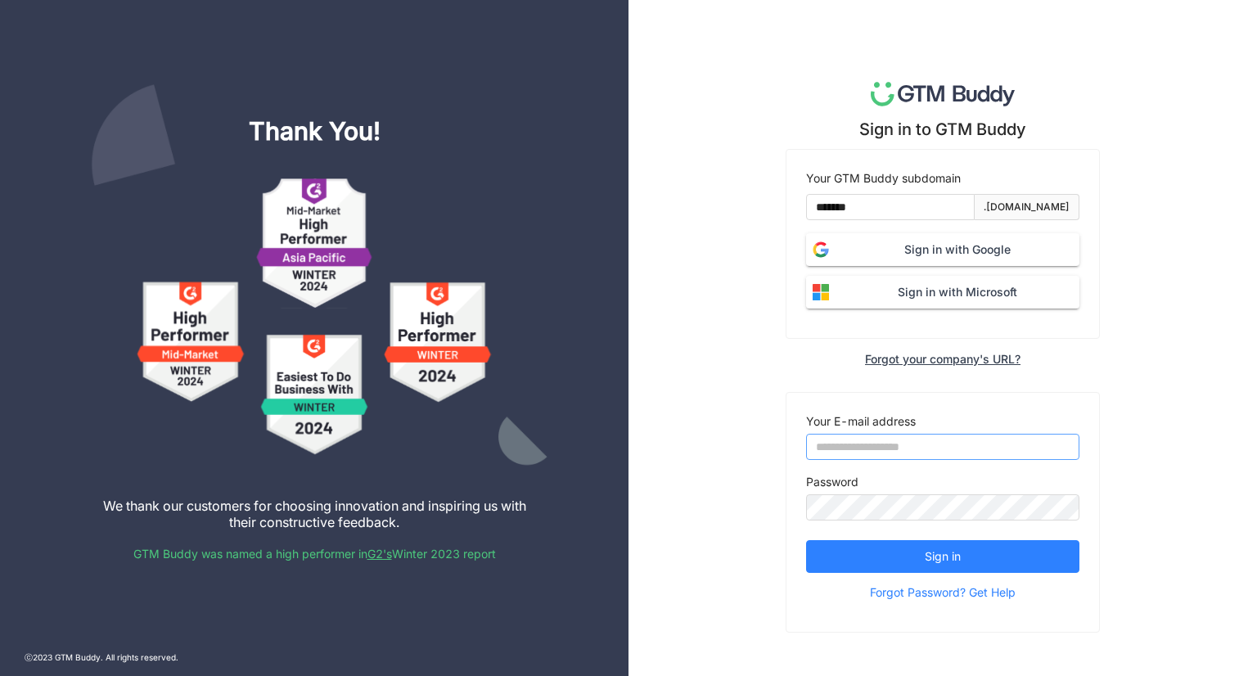
click at [842, 443] on input "email" at bounding box center [942, 447] width 273 height 26
type input "**********"
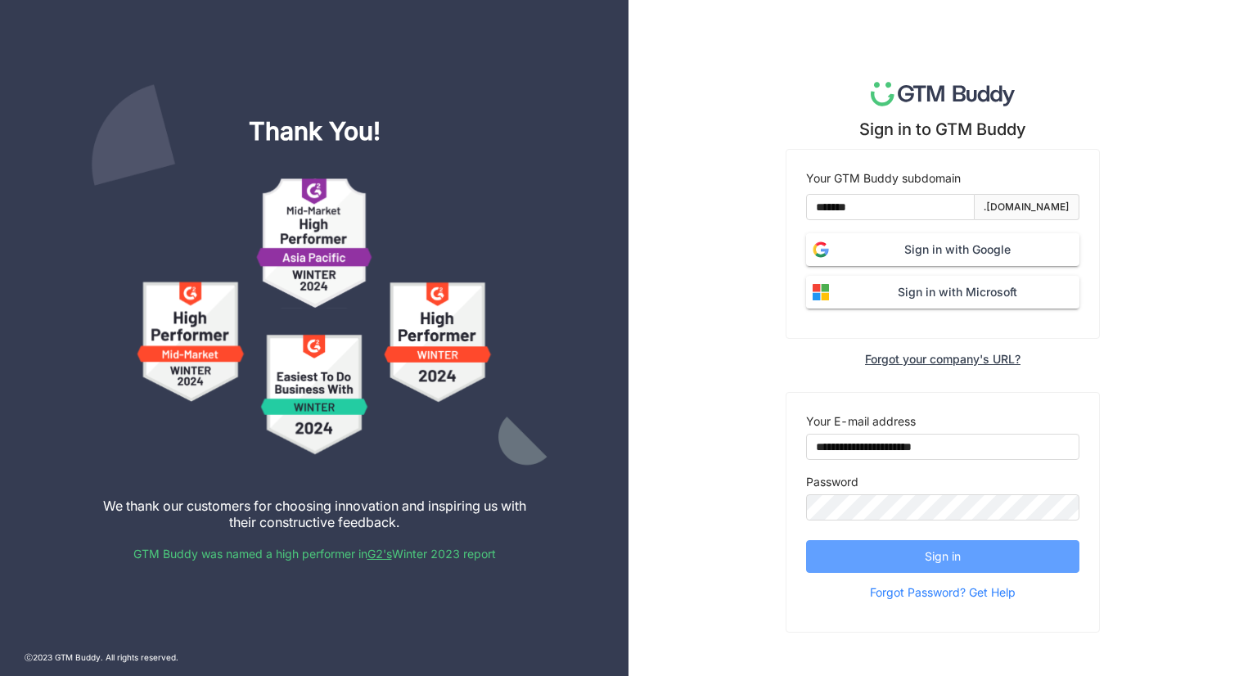
click at [928, 552] on span "Sign in" at bounding box center [943, 557] width 36 height 18
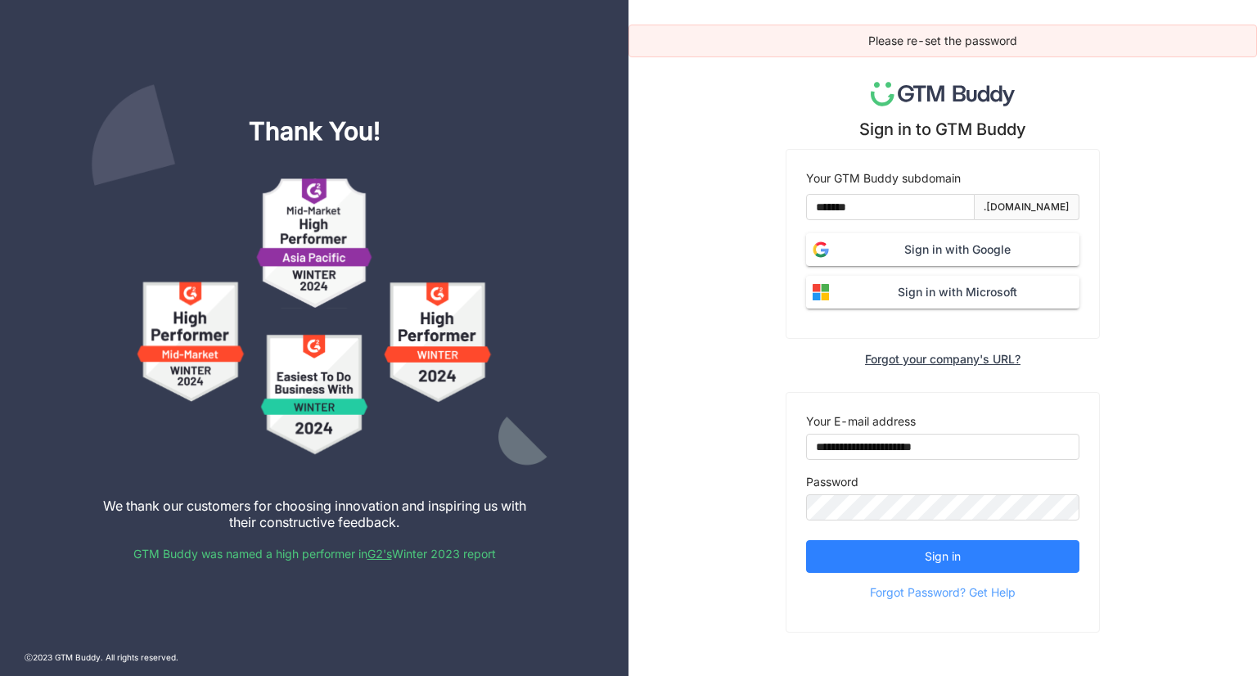
click at [927, 591] on span "Forgot Password? Get Help" at bounding box center [943, 592] width 146 height 25
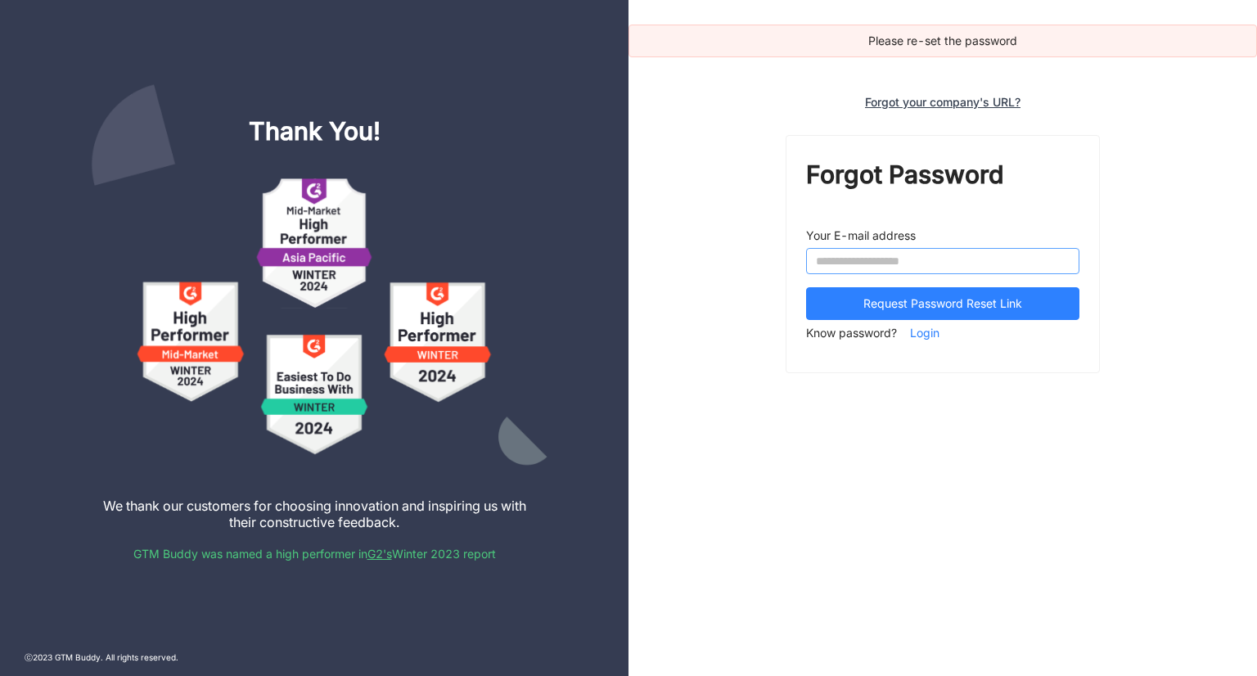
click at [891, 252] on input "email" at bounding box center [942, 261] width 273 height 26
type input "**********"
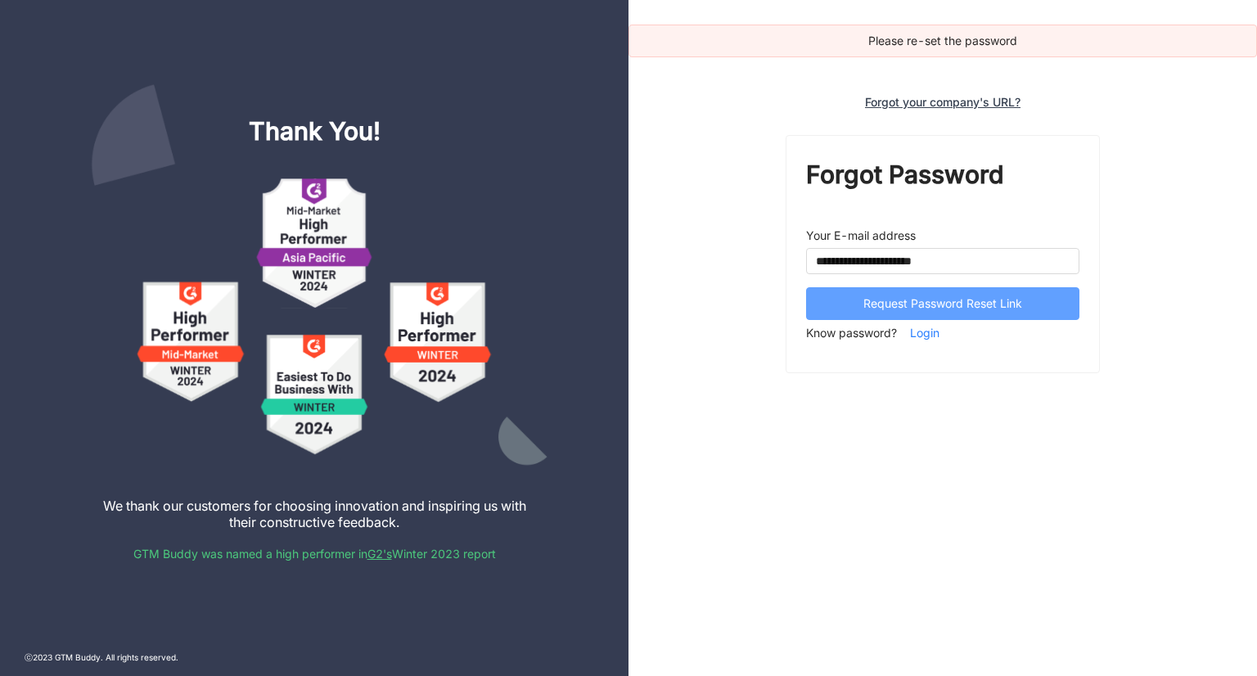
click at [901, 295] on span "Request Password Reset Link" at bounding box center [943, 304] width 159 height 18
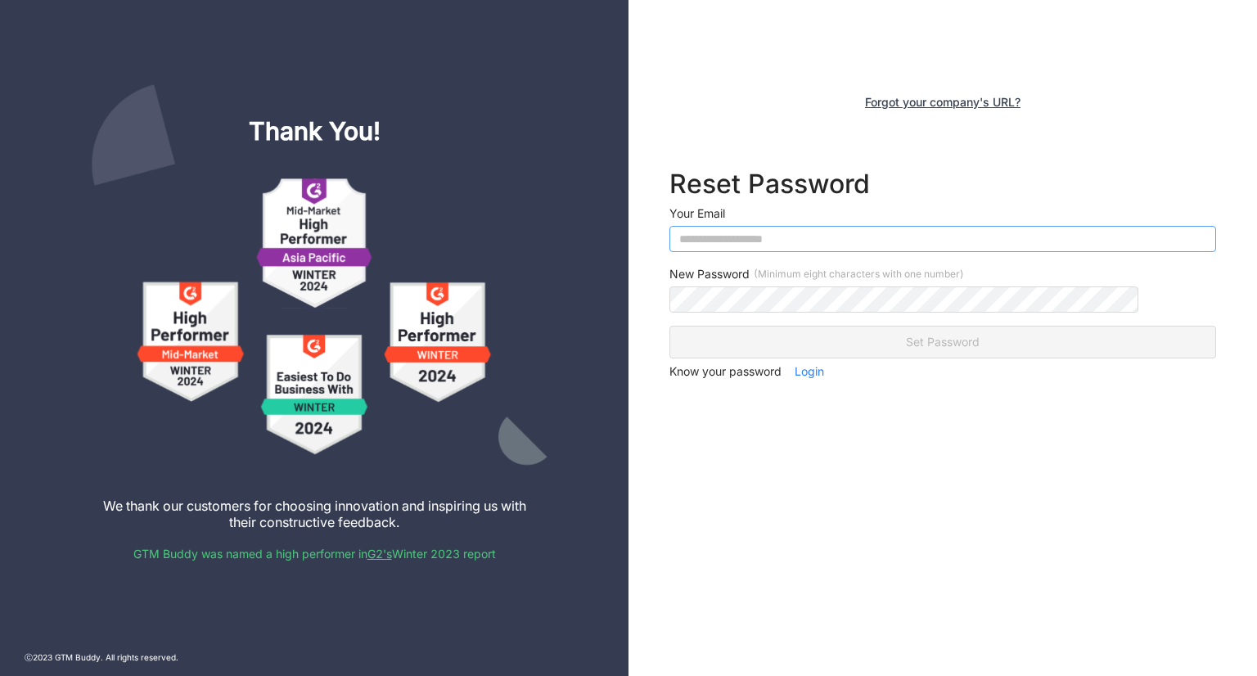
click at [835, 237] on input "email" at bounding box center [943, 239] width 547 height 26
type input "**********"
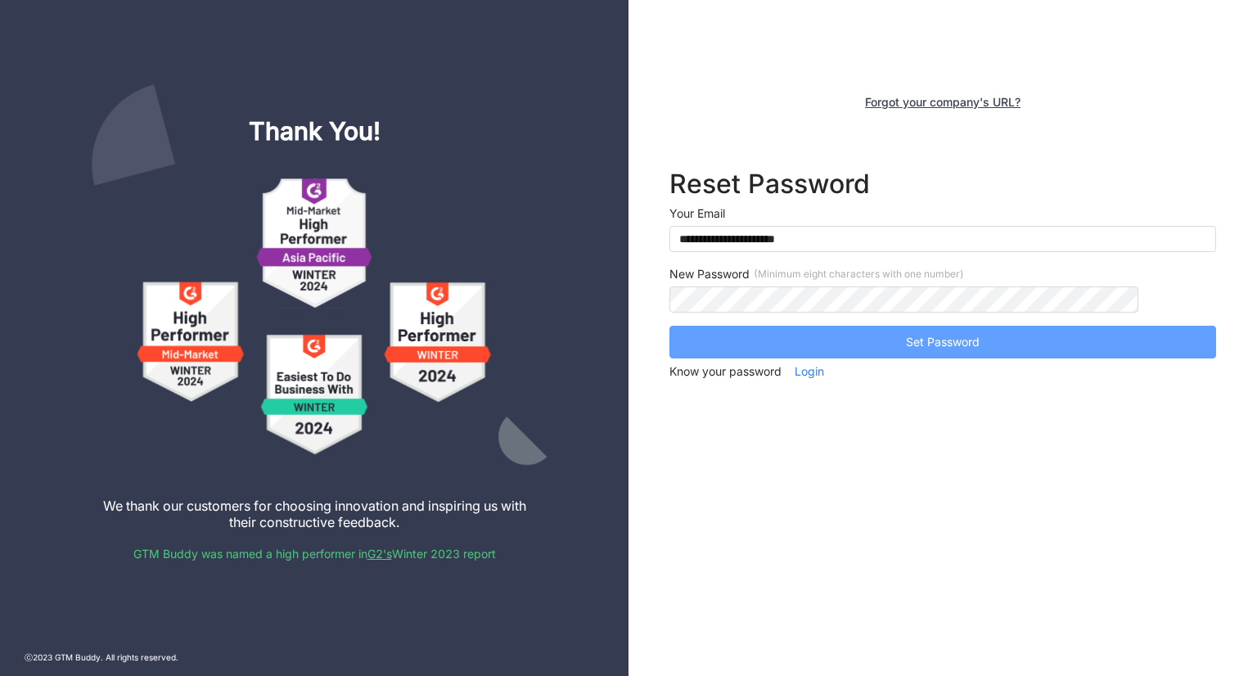
click at [904, 349] on button "Set Password" at bounding box center [943, 342] width 547 height 33
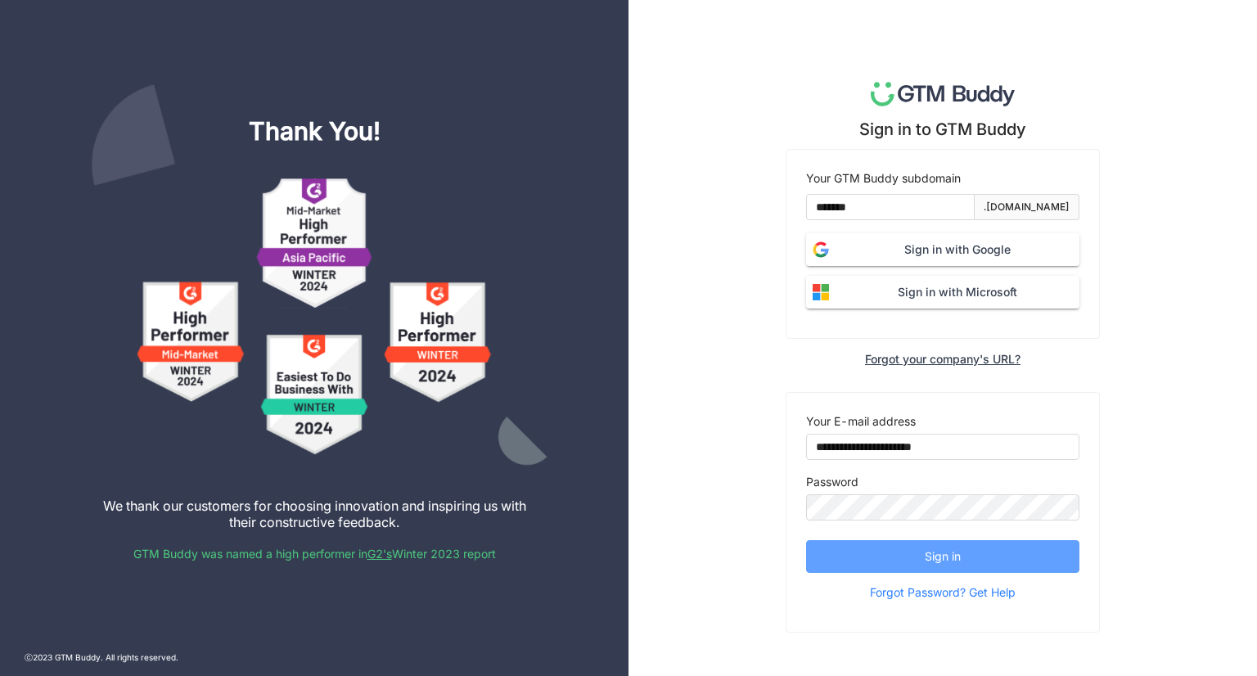
click at [895, 543] on button "Sign in" at bounding box center [942, 556] width 273 height 33
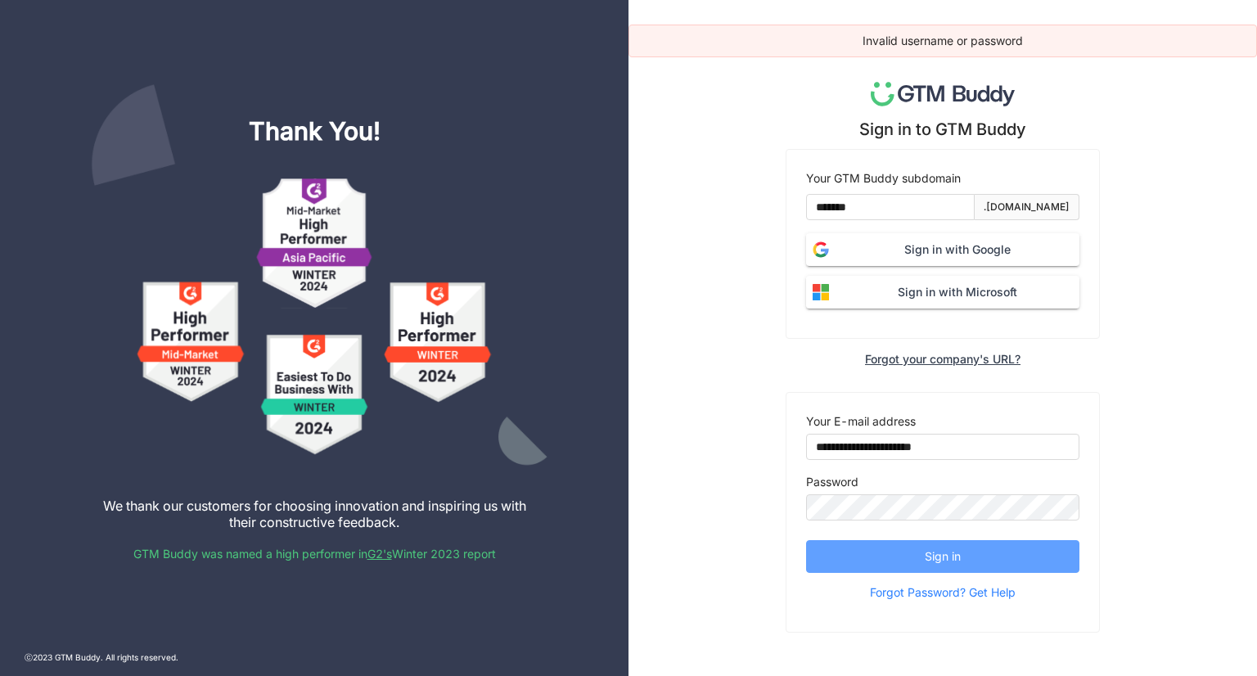
click at [892, 548] on button "Sign in" at bounding box center [942, 556] width 273 height 33
click at [932, 590] on span "Forgot Password? Get Help" at bounding box center [943, 592] width 146 height 25
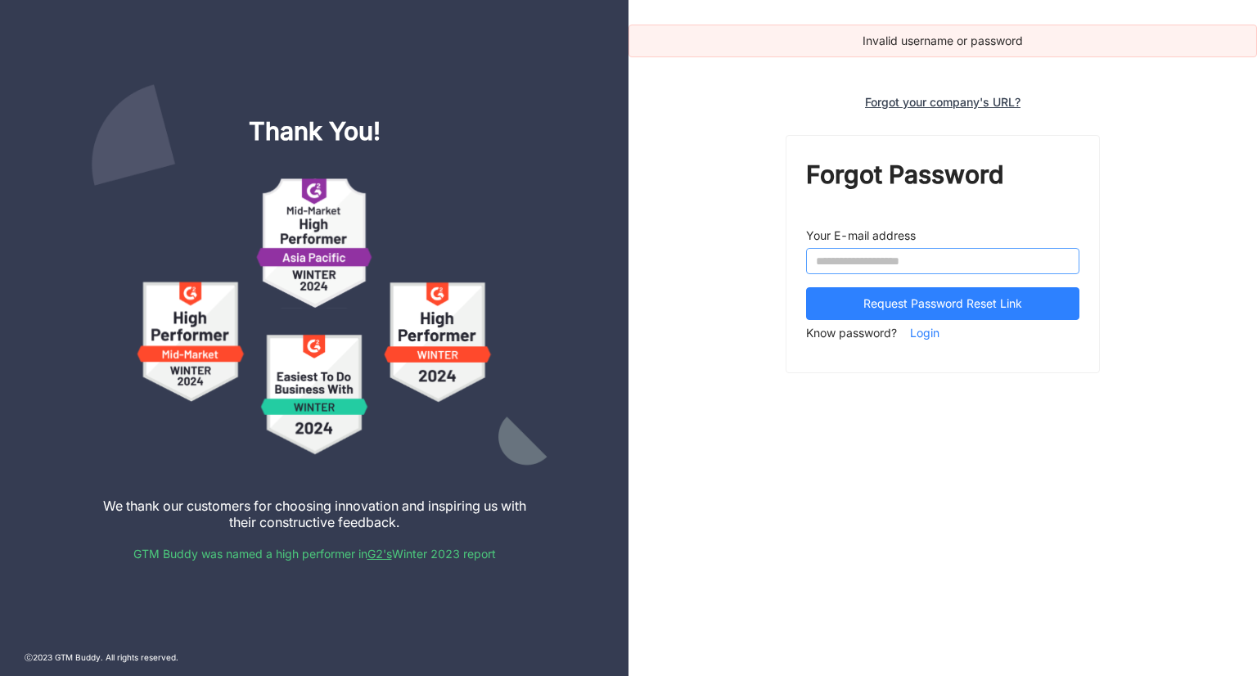
click at [894, 263] on input "email" at bounding box center [942, 261] width 273 height 26
type input "**********"
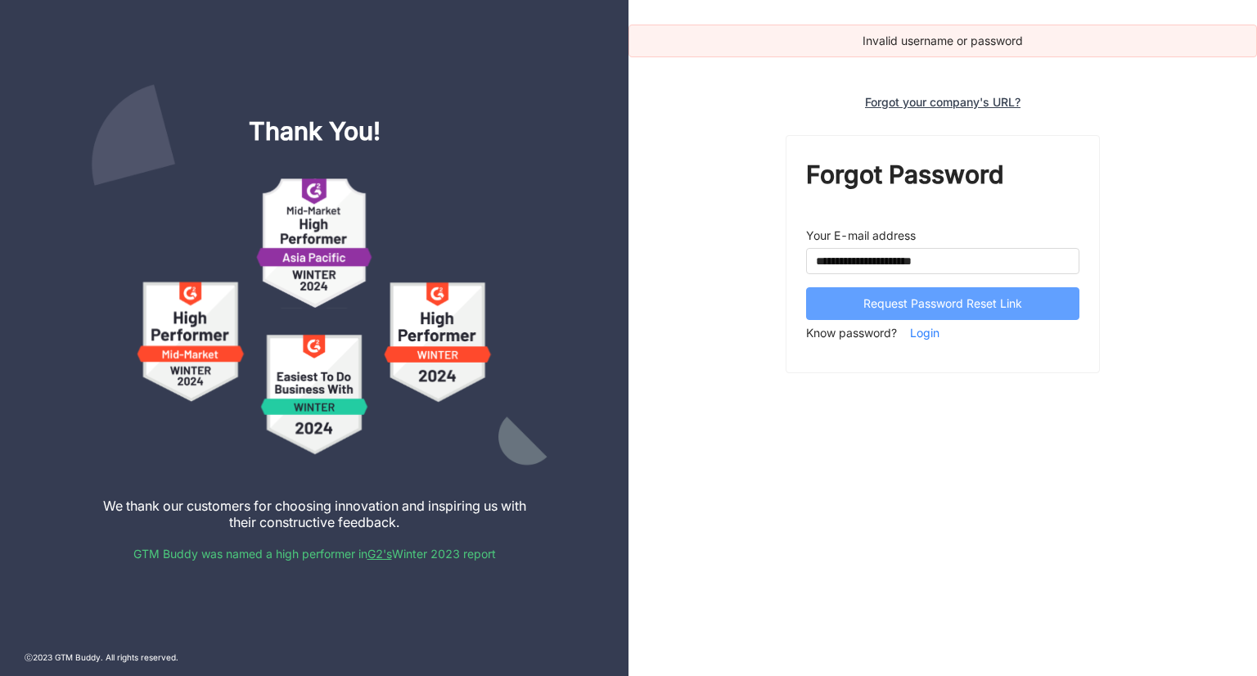
click at [888, 295] on span "Request Password Reset Link" at bounding box center [943, 304] width 159 height 18
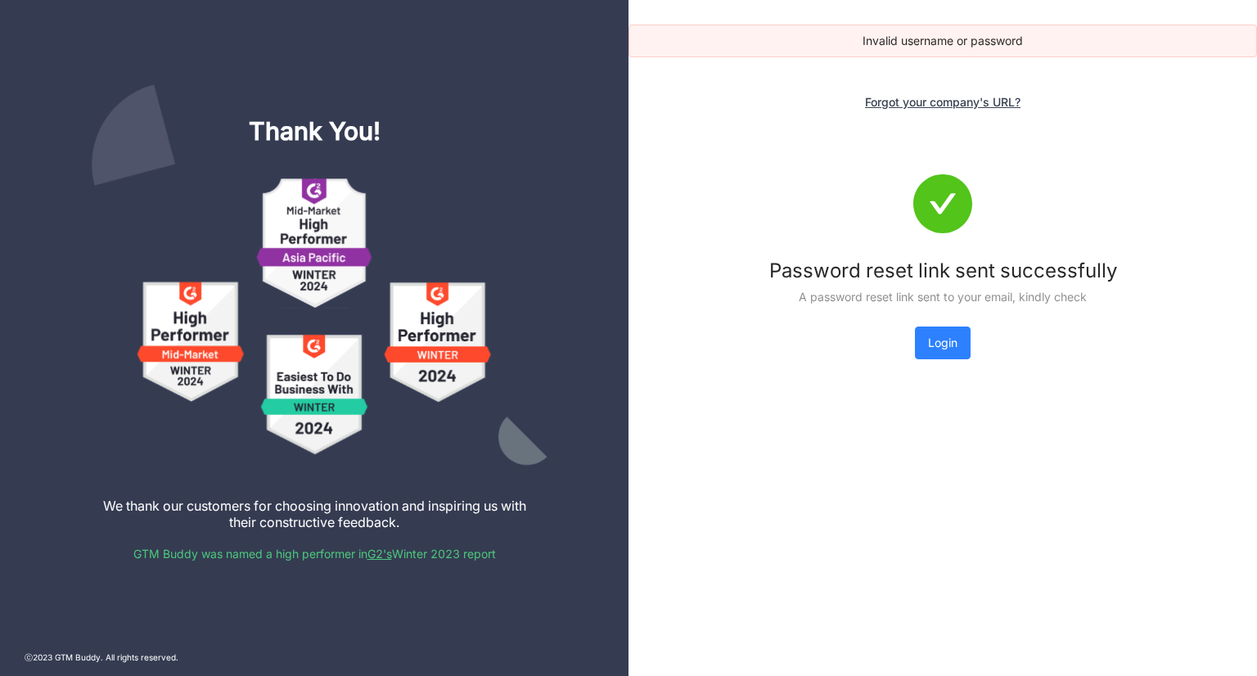
click at [946, 359] on nz-result "Password reset link sent successfully A password reset link sent to your email,…" at bounding box center [943, 267] width 400 height 264
click at [945, 354] on button "Login" at bounding box center [943, 343] width 56 height 33
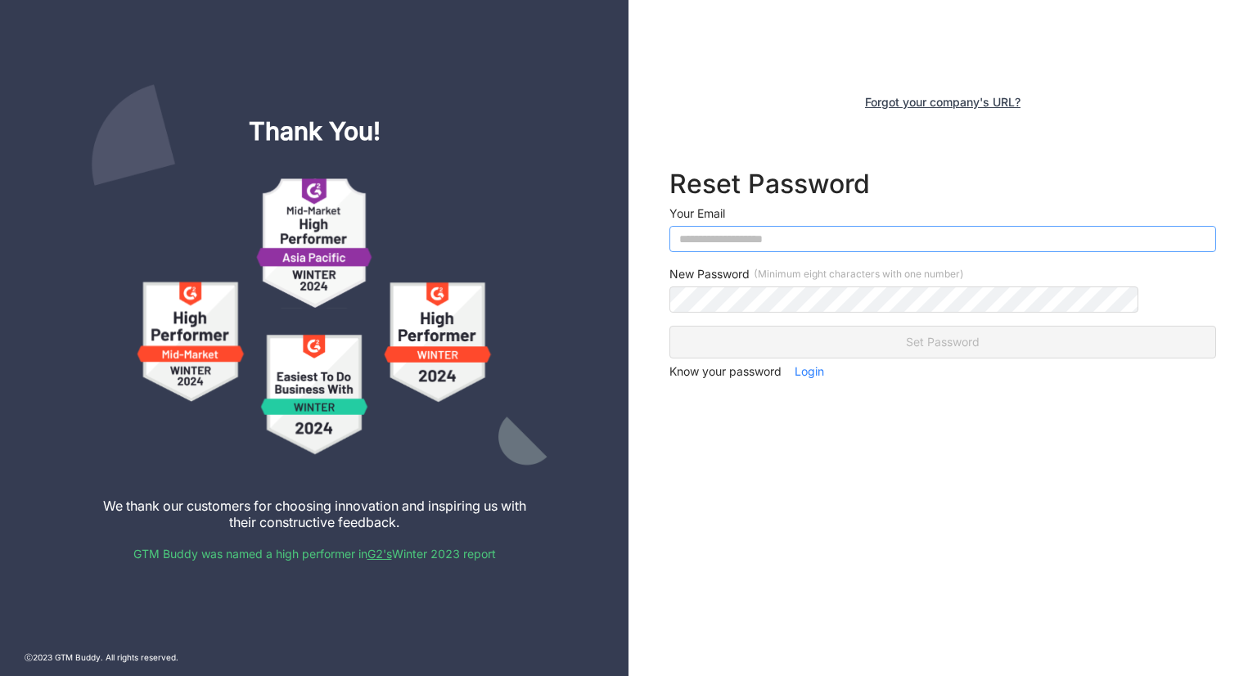
click at [848, 236] on input "email" at bounding box center [943, 239] width 547 height 26
type input "**********"
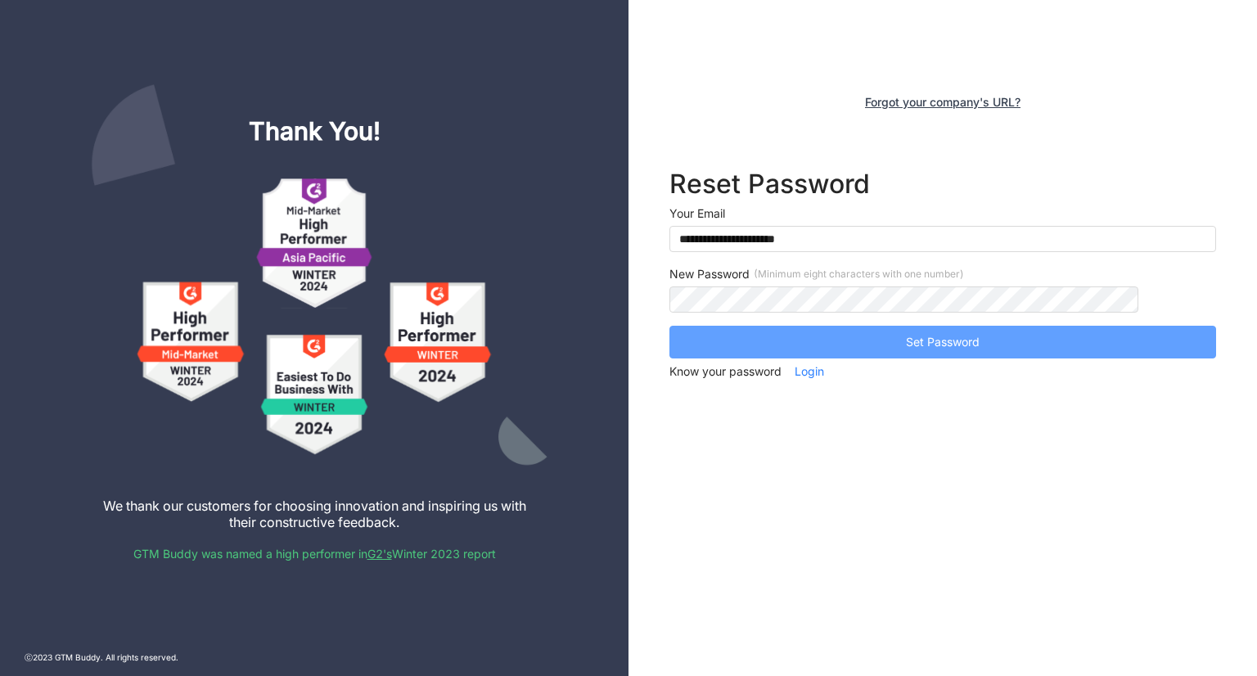
click at [801, 335] on button "Set Password" at bounding box center [943, 342] width 547 height 33
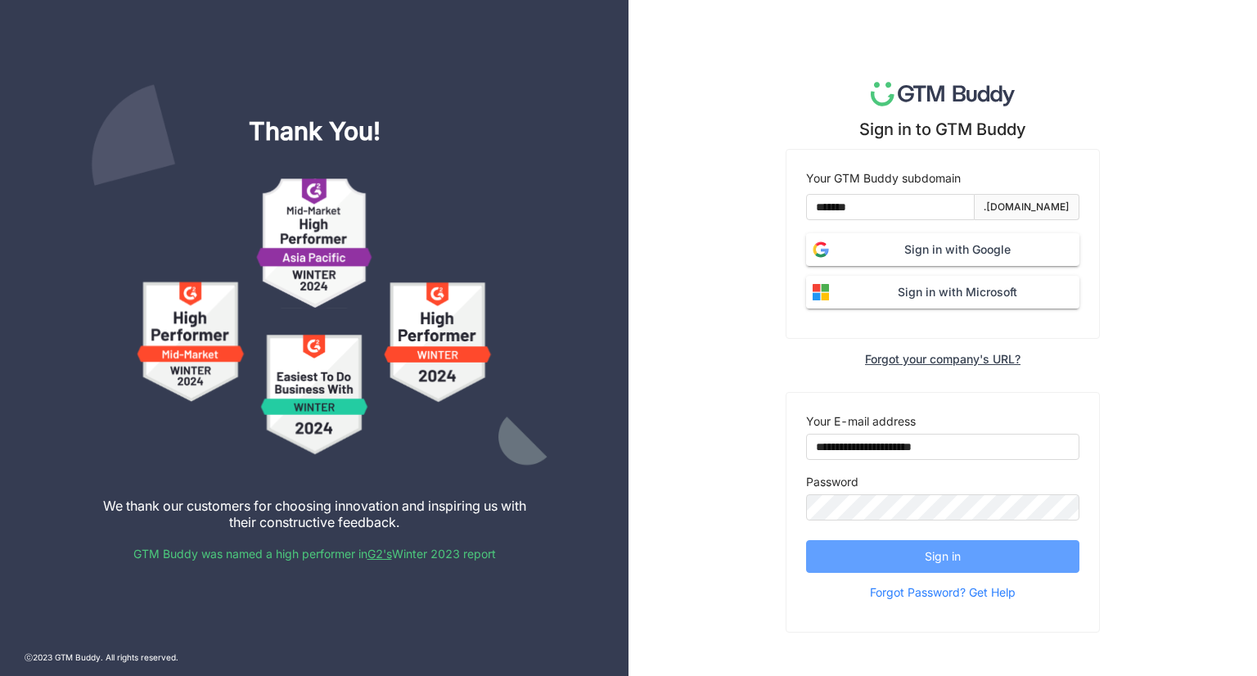
click at [896, 541] on button "Sign in" at bounding box center [942, 556] width 273 height 33
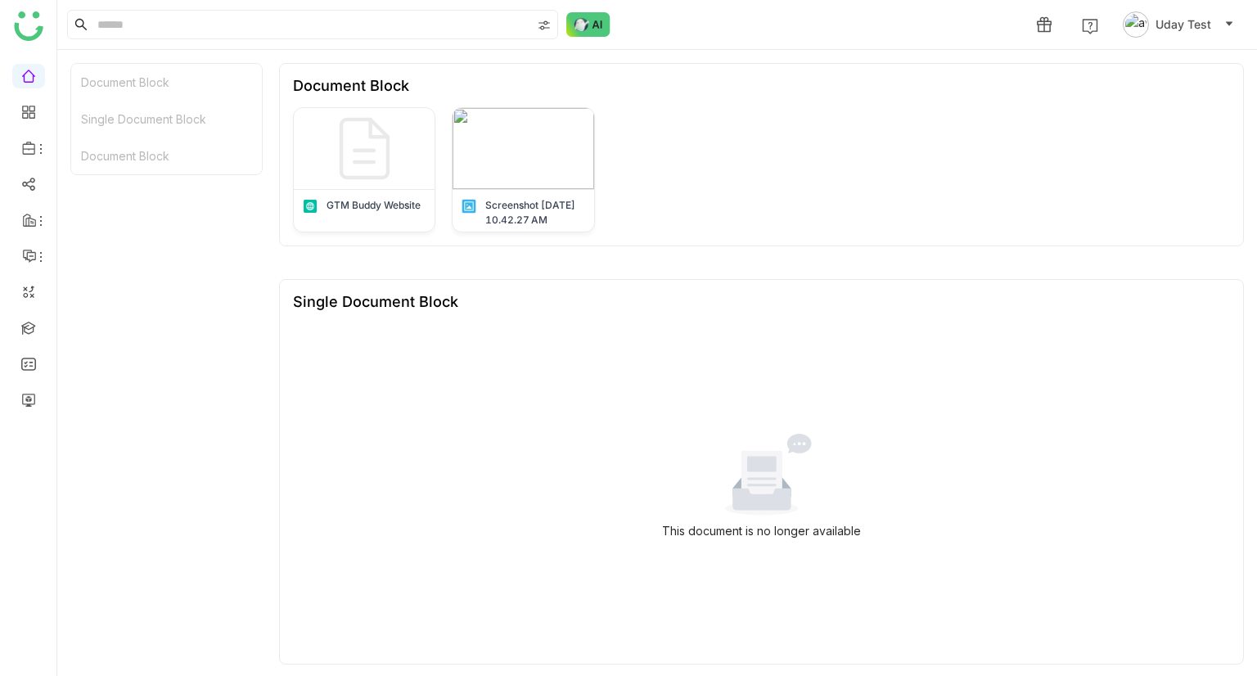
click at [1184, 34] on button "Uday Test" at bounding box center [1179, 24] width 118 height 26
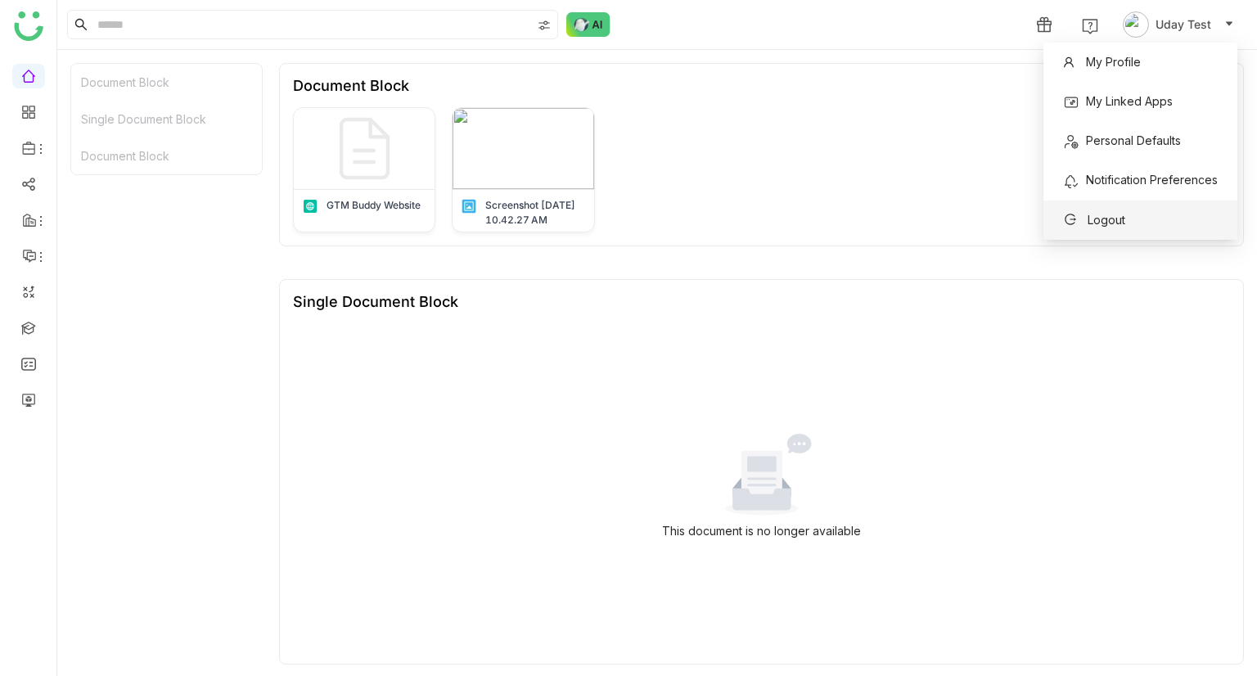
click at [1123, 213] on span "Logout" at bounding box center [1107, 220] width 38 height 14
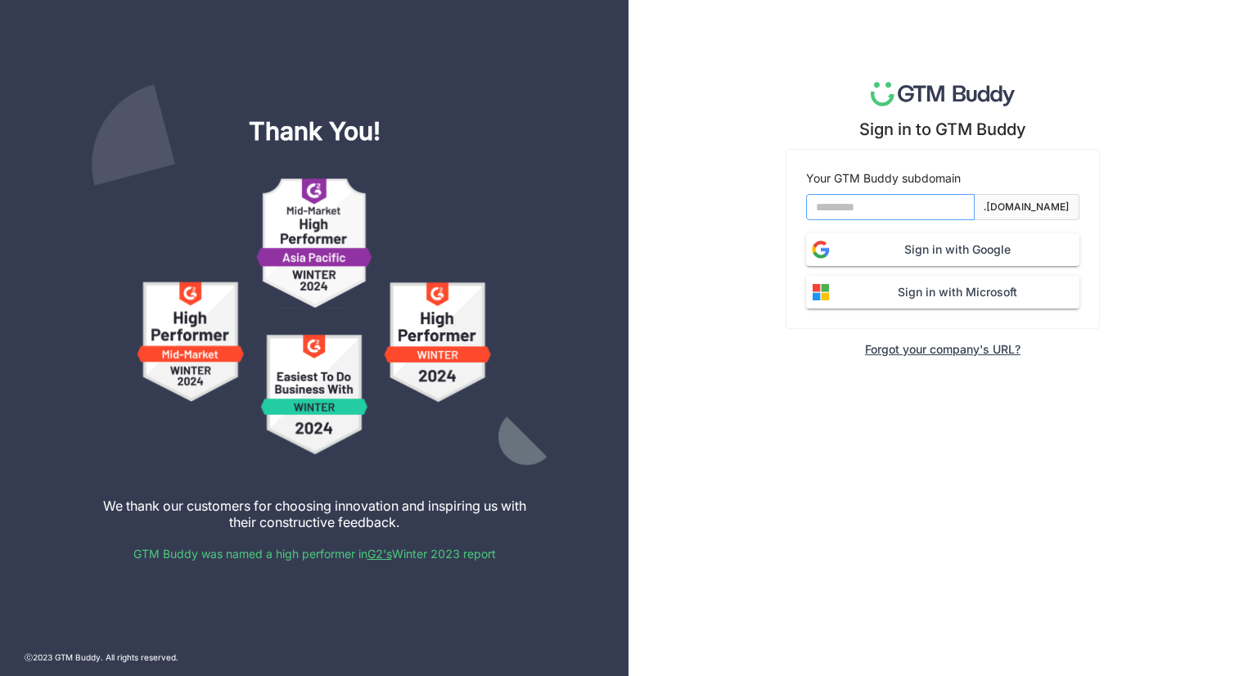
click at [871, 215] on input at bounding box center [890, 207] width 169 height 26
type input "*******"
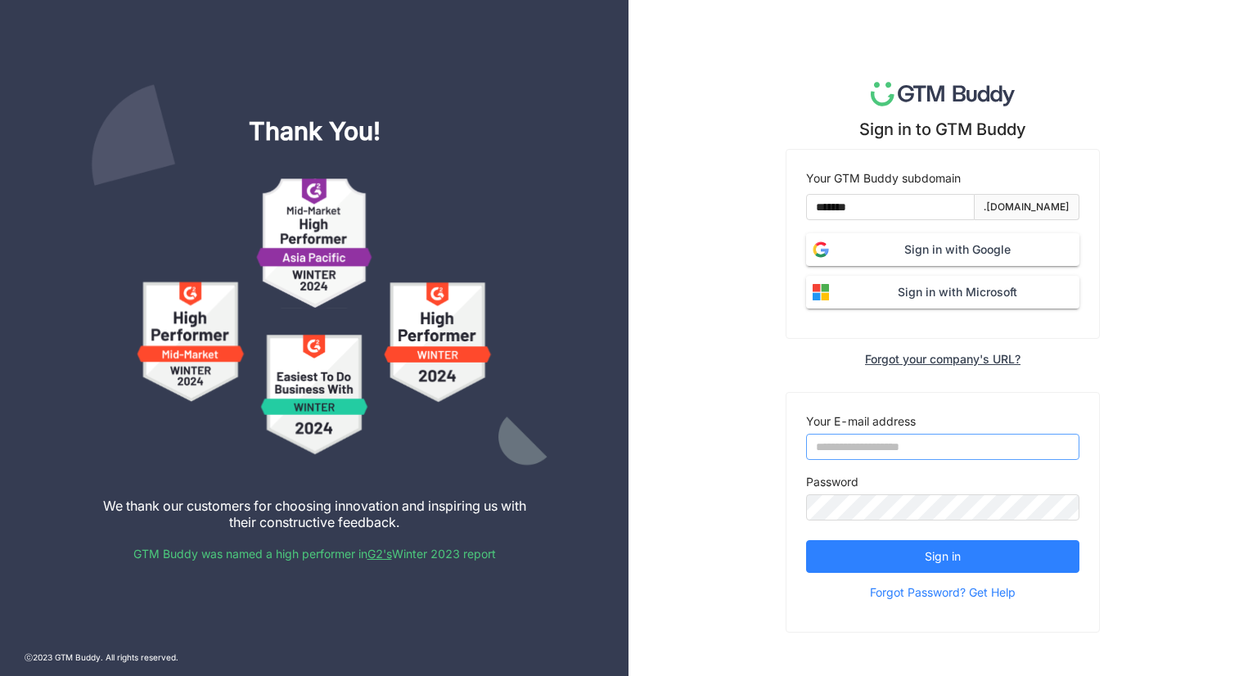
click at [933, 436] on input "email" at bounding box center [942, 447] width 273 height 26
type input "**********"
click at [966, 438] on input "**********" at bounding box center [942, 447] width 273 height 26
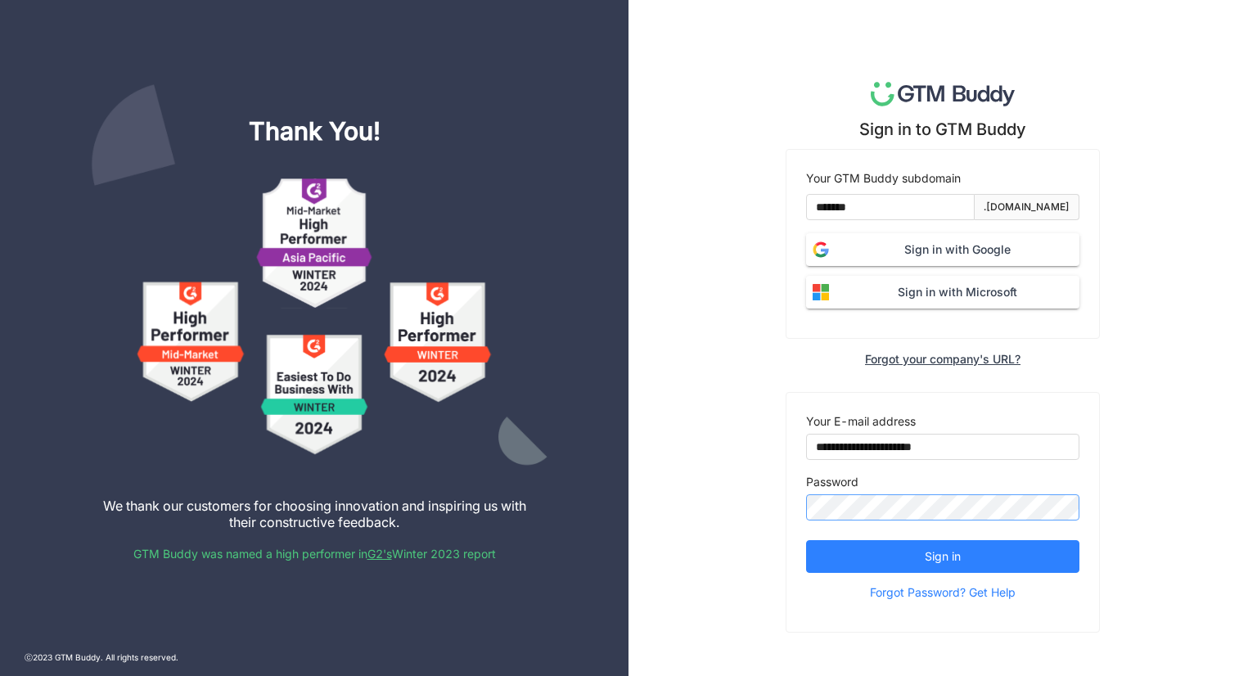
click at [806, 540] on button "Sign in" at bounding box center [942, 556] width 273 height 33
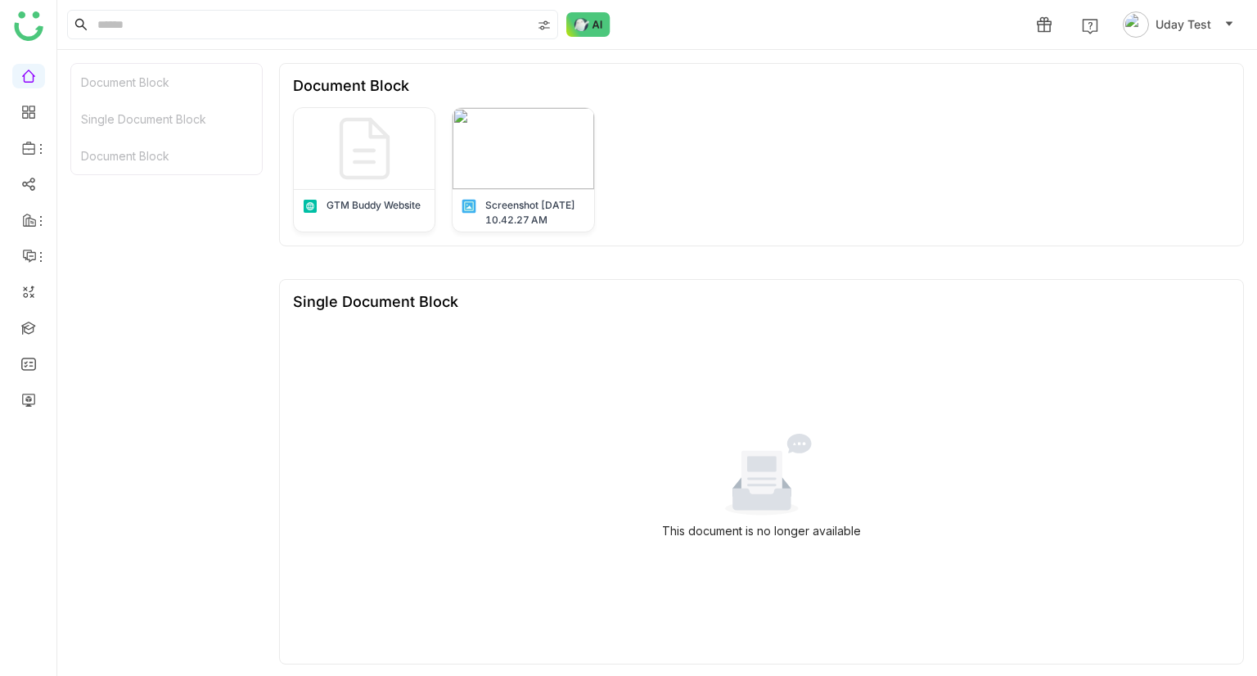
click at [1236, 336] on div "Document Block Single Document Block Document Block Document Block GTM Buddy We…" at bounding box center [657, 363] width 1200 height 626
